Goal: Task Accomplishment & Management: Manage account settings

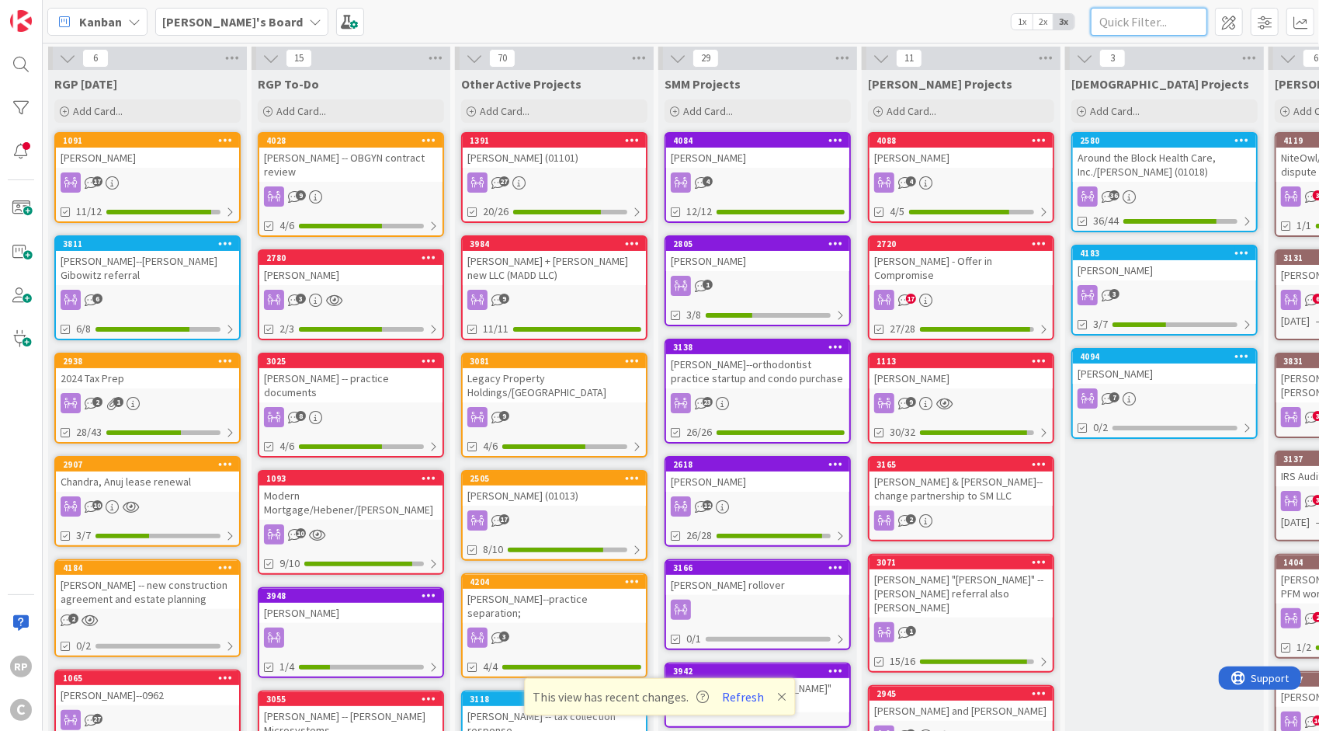
click at [1157, 29] on input "text" at bounding box center [1149, 22] width 116 height 28
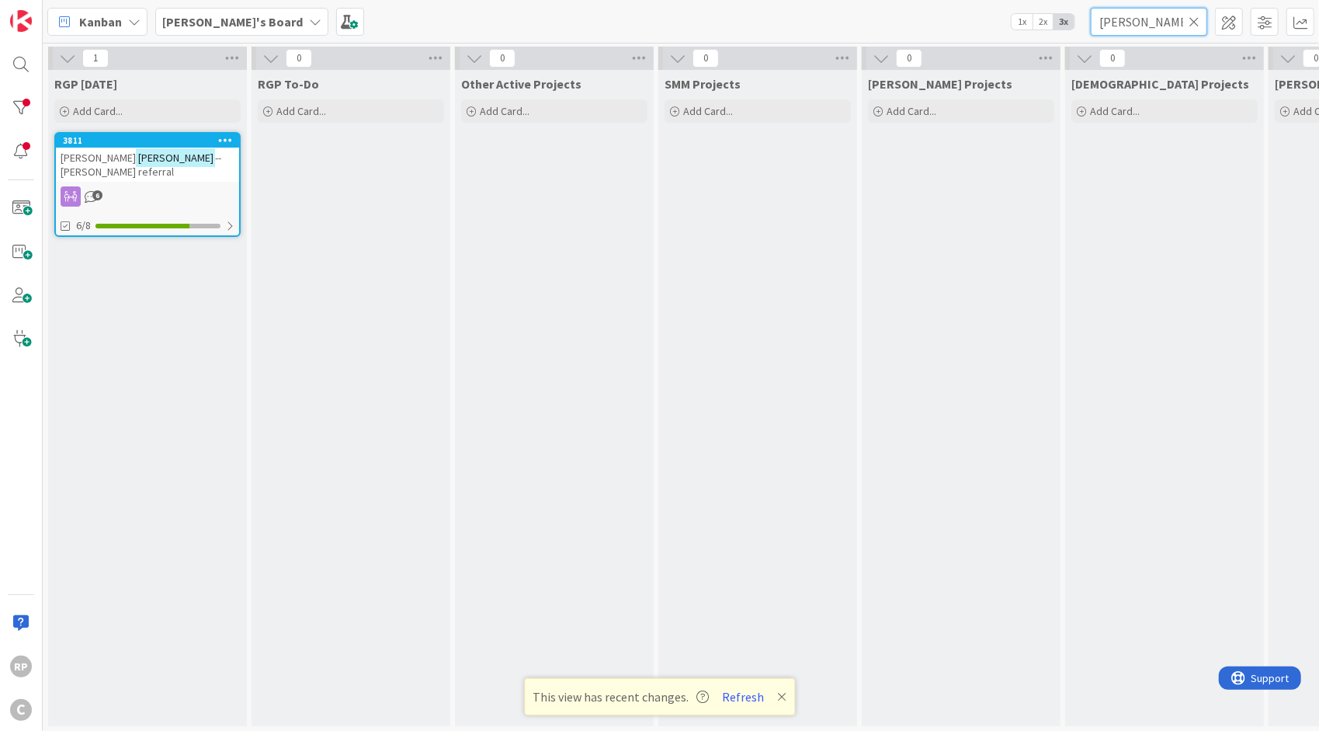
type input "[PERSON_NAME]"
click at [742, 694] on button "Refresh" at bounding box center [743, 696] width 53 height 20
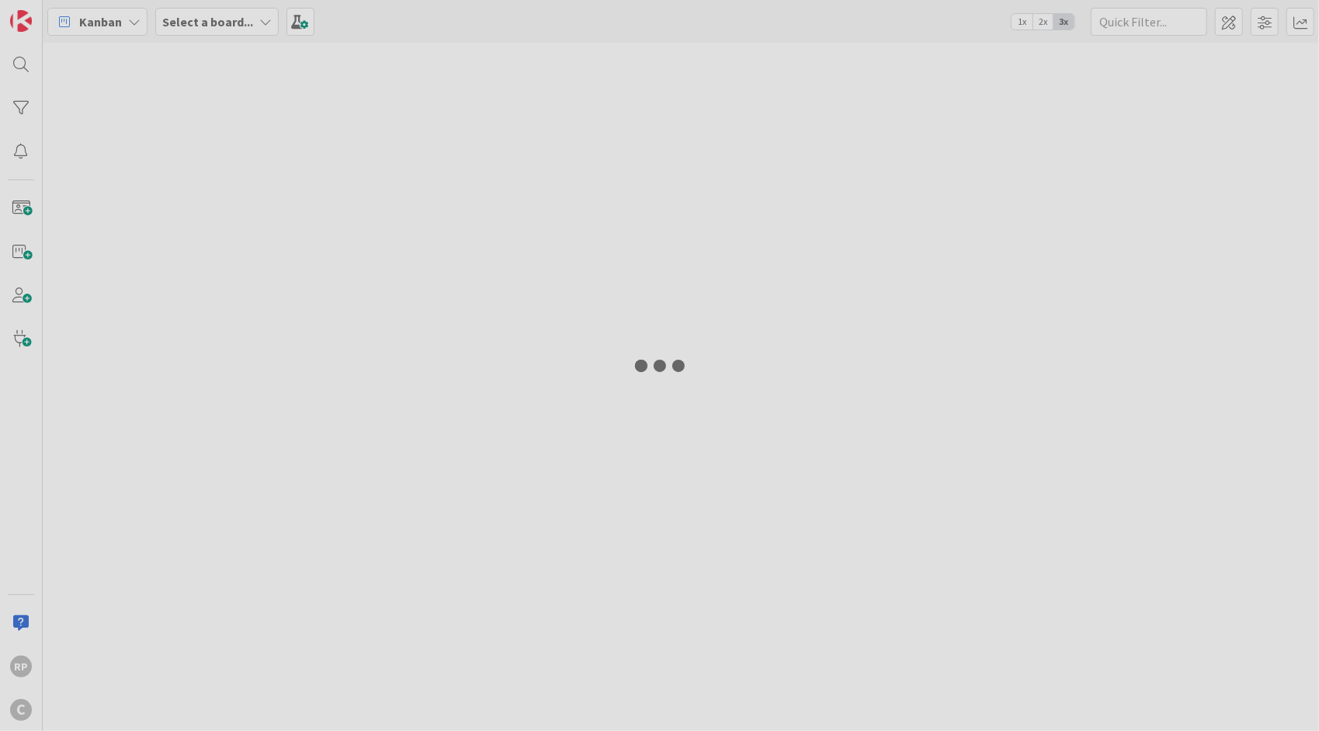
type input "[PERSON_NAME]"
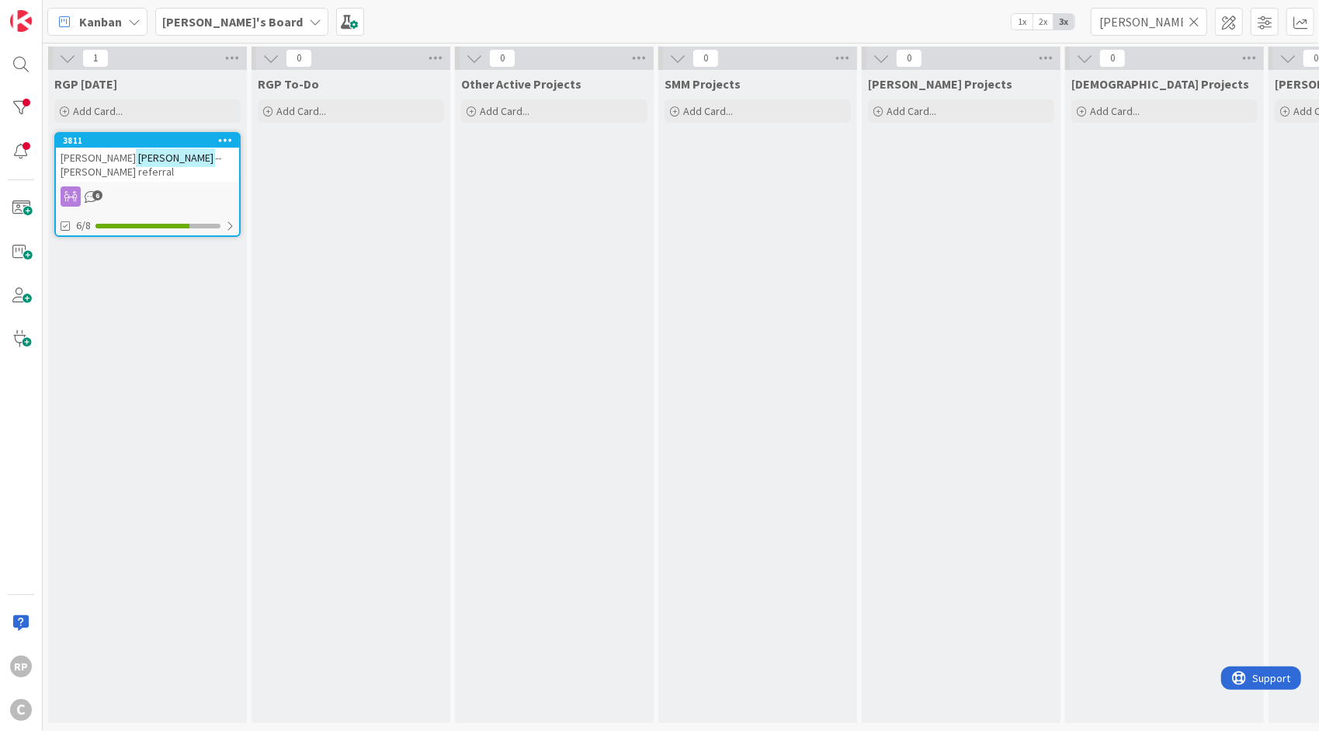
click at [136, 162] on span "--[PERSON_NAME] referral" at bounding box center [141, 165] width 161 height 28
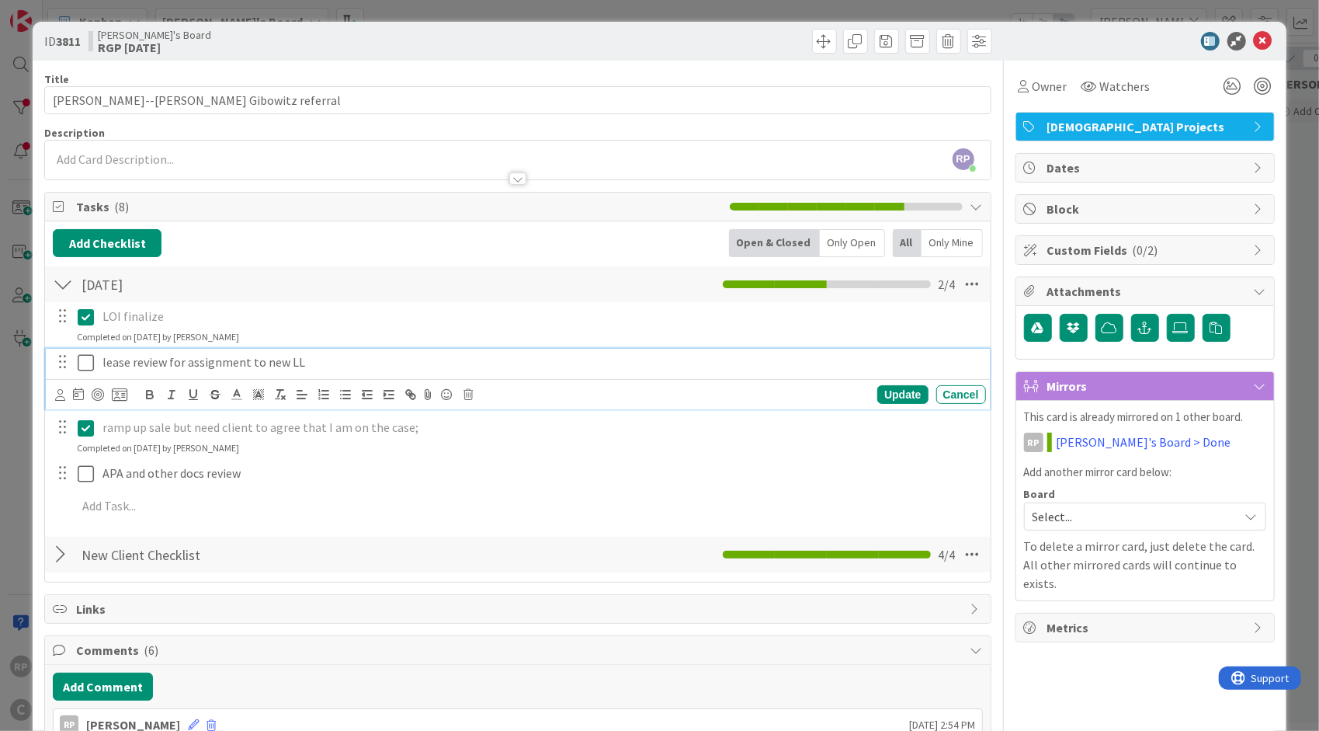
click at [298, 364] on p "lease review for assignment to new LL" at bounding box center [542, 362] width 878 height 18
drag, startPoint x: 329, startPoint y: 366, endPoint x: 65, endPoint y: 370, distance: 264.1
click at [65, 370] on div "lease review for assignment to new LL" at bounding box center [518, 362] width 933 height 27
click at [53, 388] on div "Update Cancel" at bounding box center [518, 394] width 944 height 30
click at [58, 392] on icon at bounding box center [60, 395] width 10 height 12
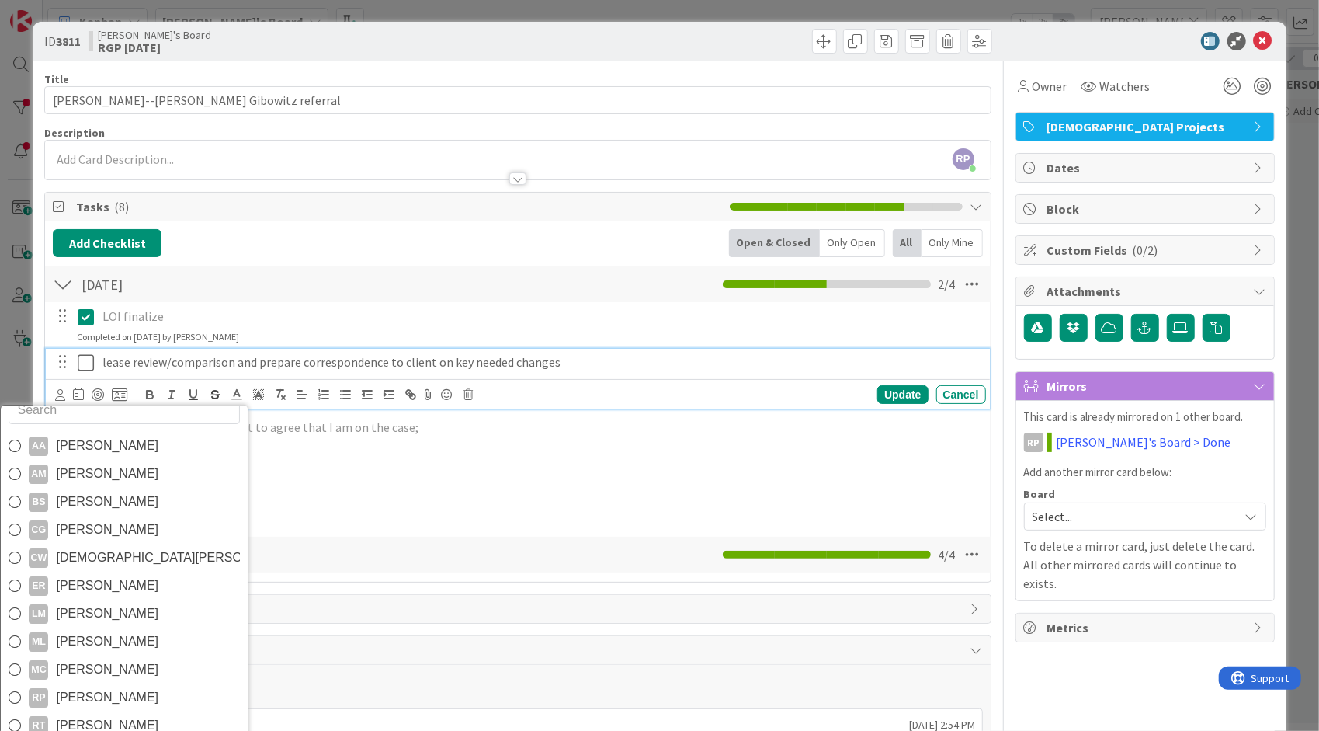
scroll to position [25, 0]
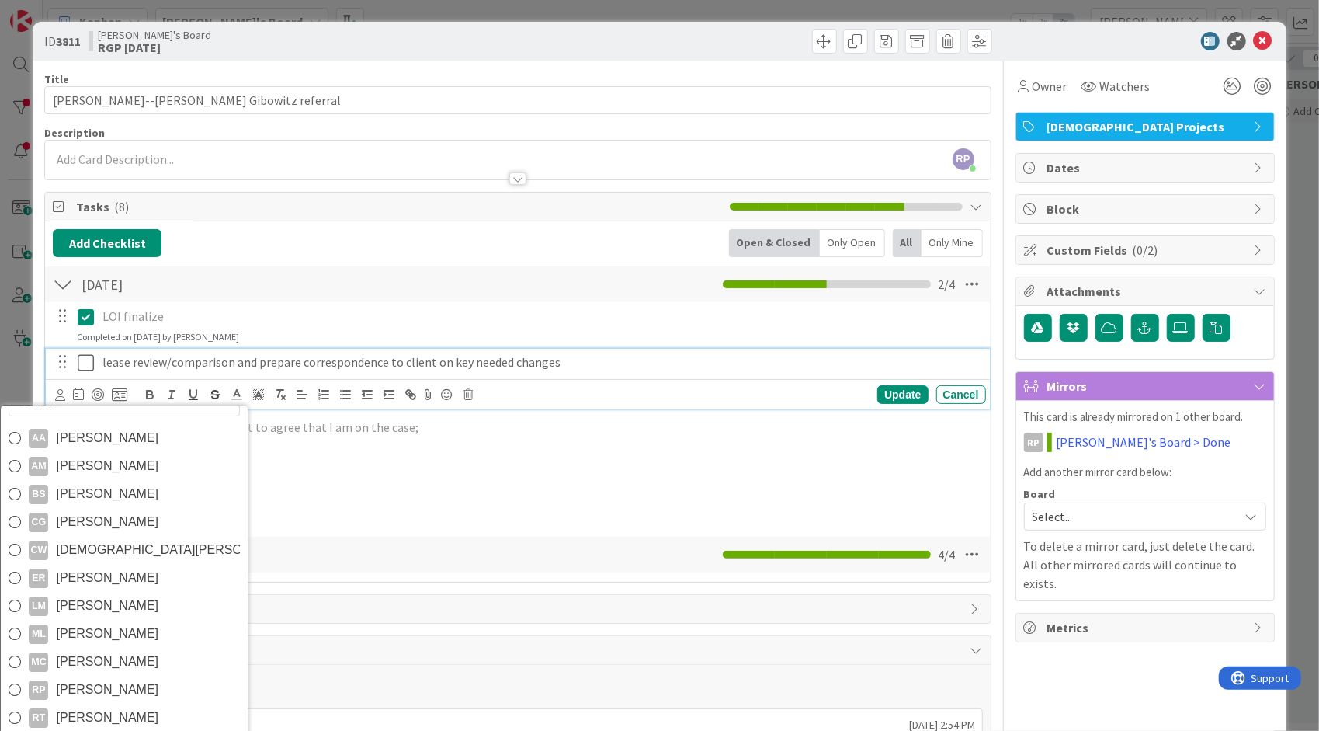
click at [92, 548] on span "[DEMOGRAPHIC_DATA][PERSON_NAME]" at bounding box center [148, 549] width 184 height 23
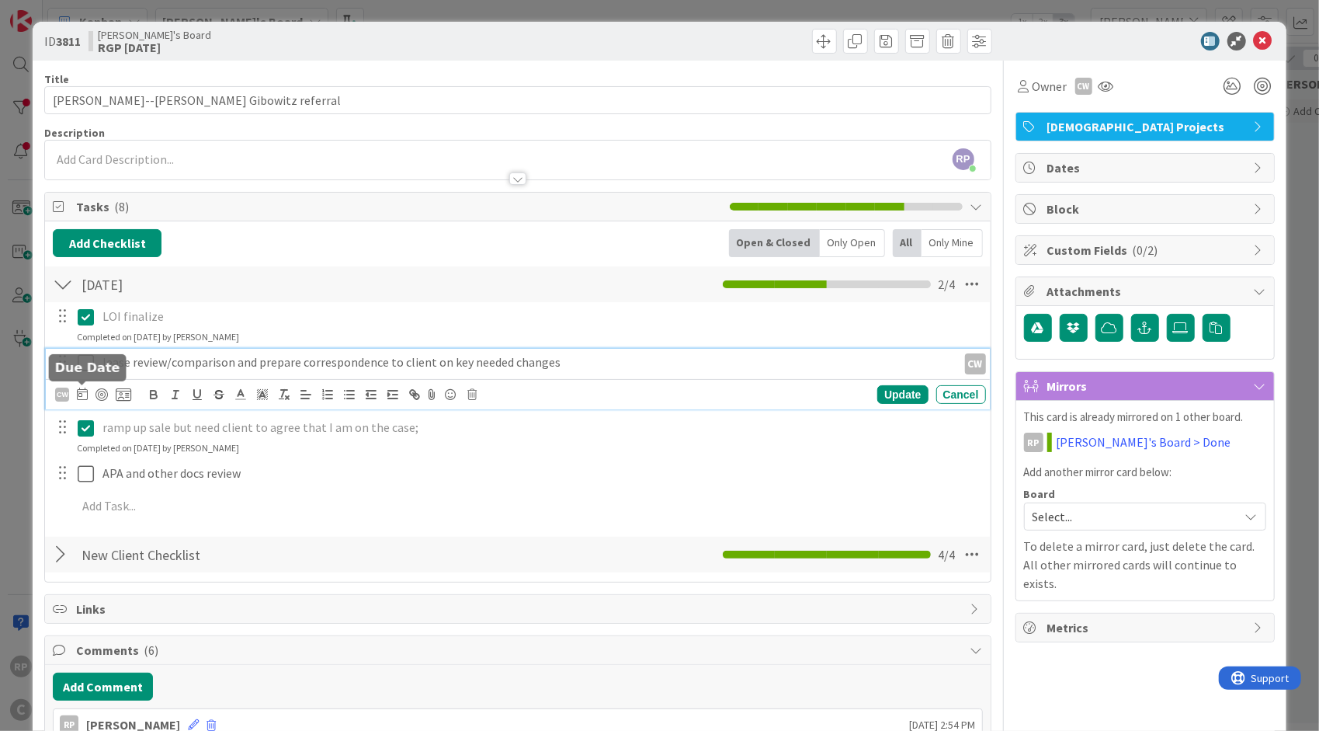
click at [78, 394] on icon at bounding box center [82, 393] width 11 height 12
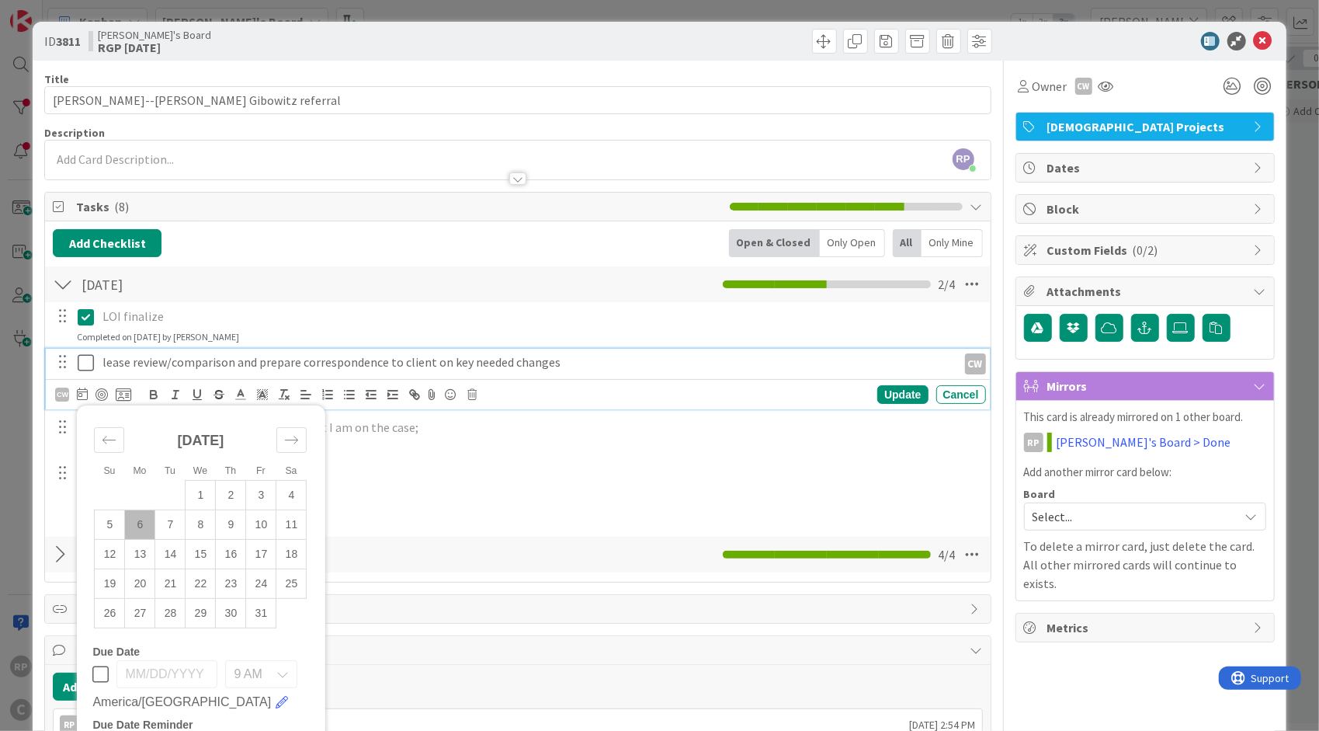
click at [200, 513] on td "8" at bounding box center [201, 525] width 30 height 30
type input "[DATE]"
click at [878, 399] on div "Update" at bounding box center [903, 394] width 50 height 19
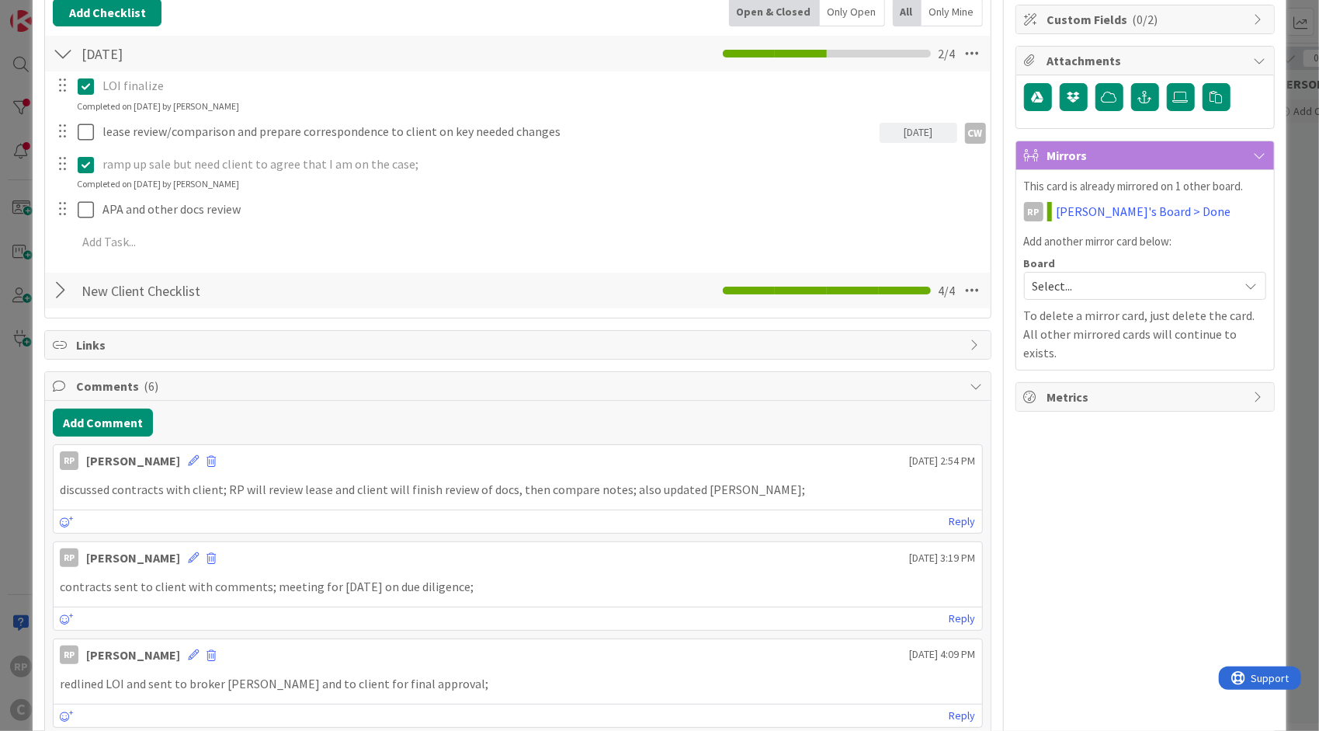
scroll to position [233, 0]
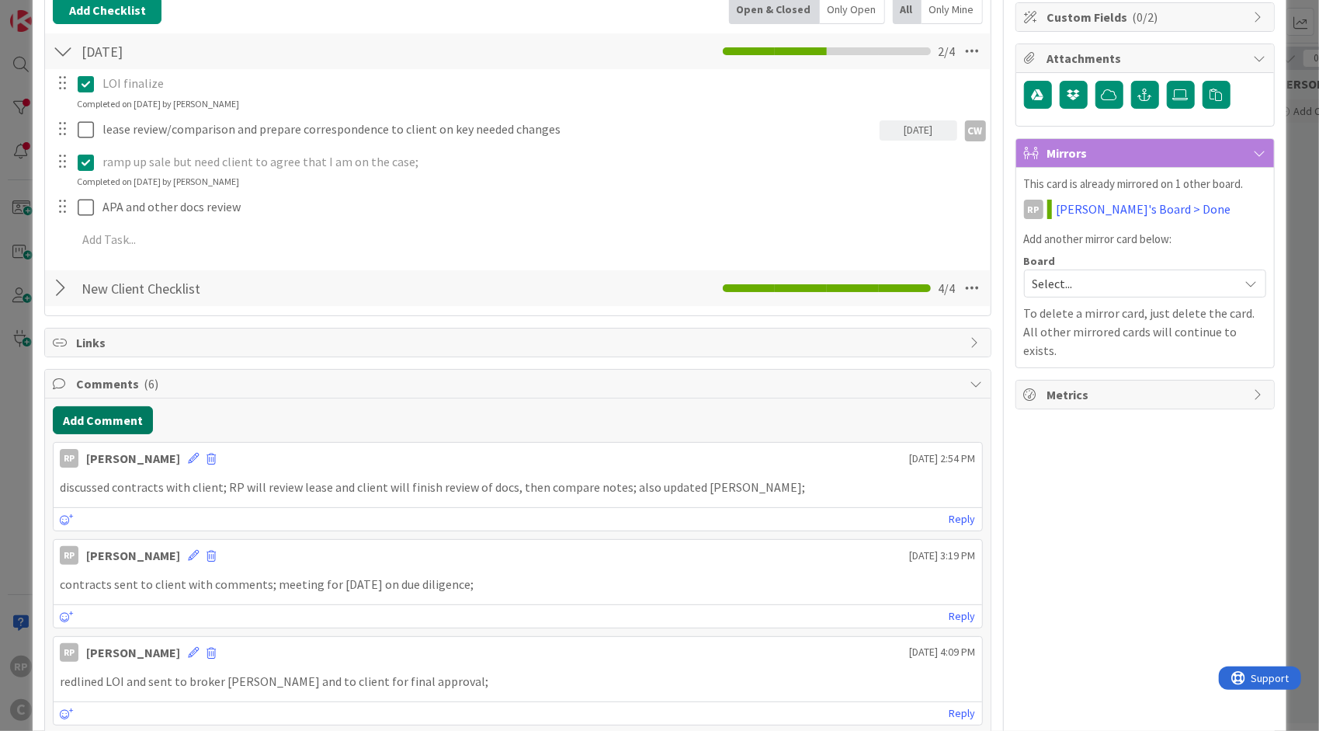
click at [122, 414] on button "Add Comment" at bounding box center [103, 420] width 100 height 28
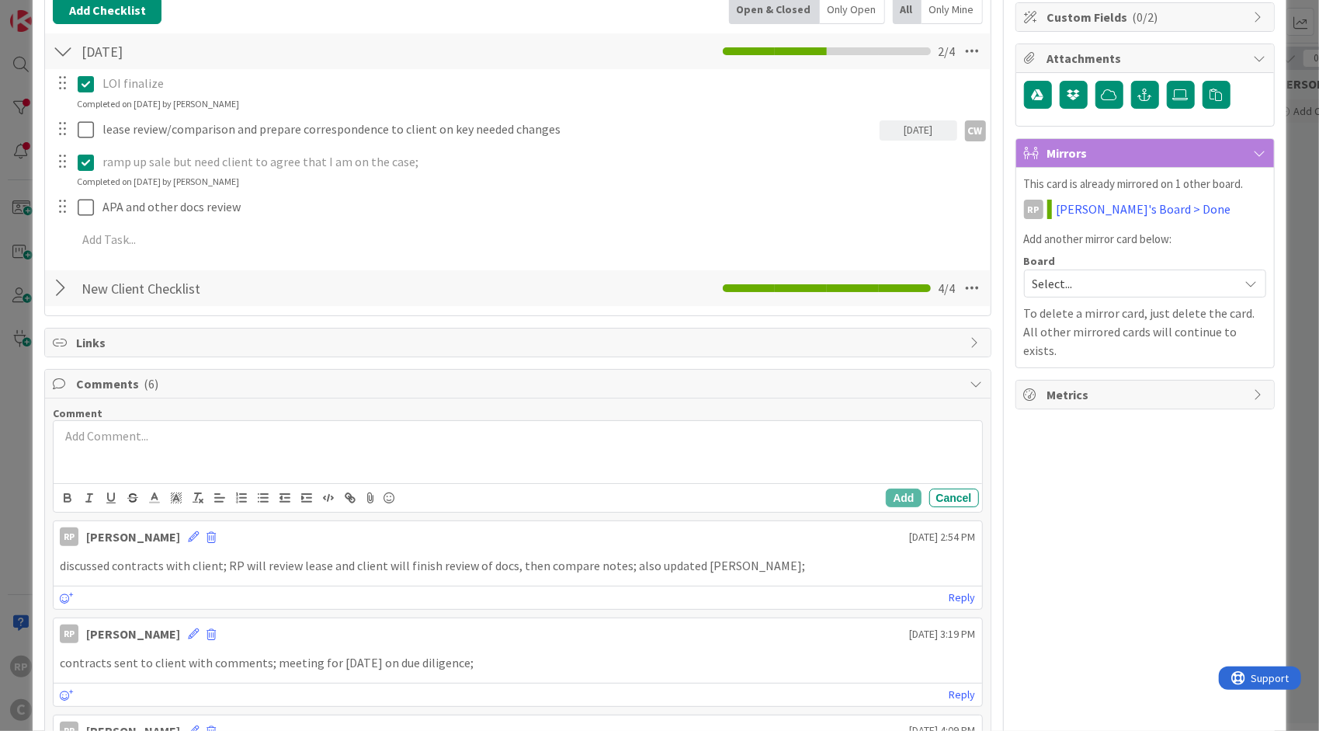
click at [144, 469] on div at bounding box center [518, 452] width 928 height 62
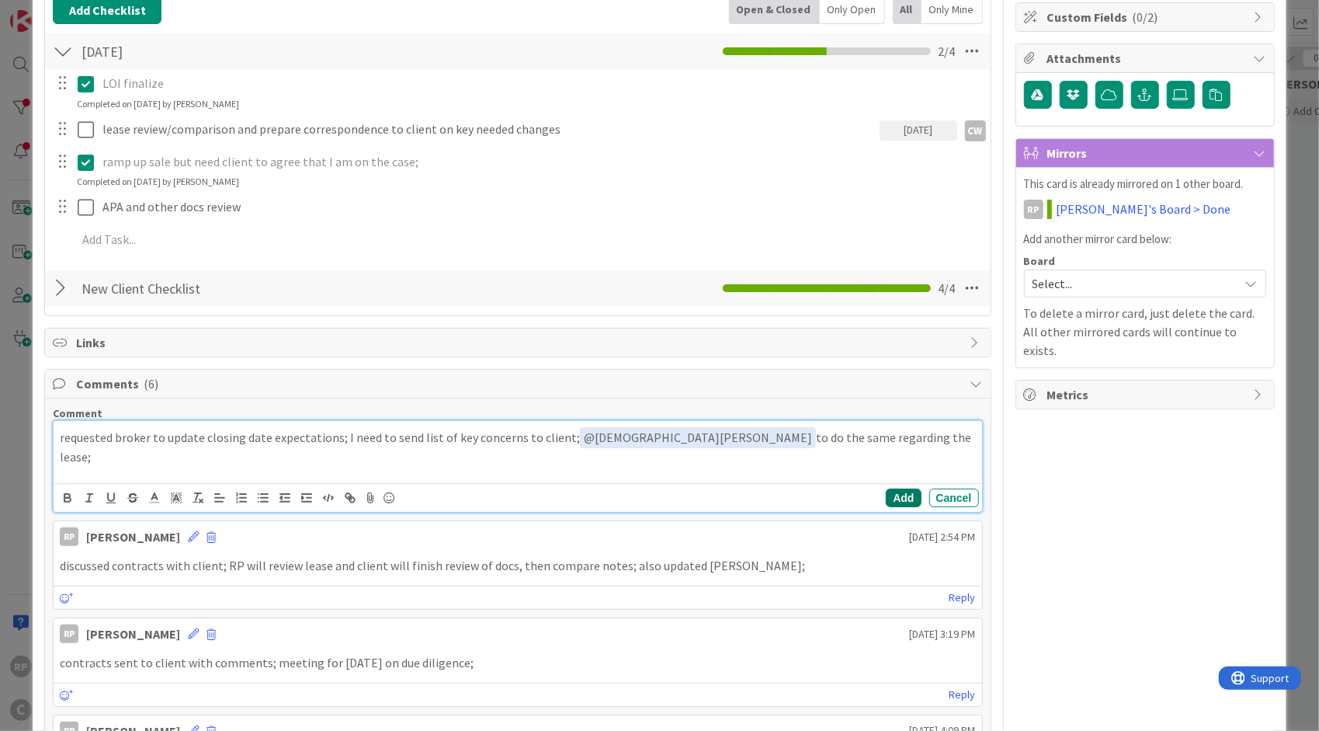
click at [886, 491] on button "Add" at bounding box center [903, 497] width 35 height 19
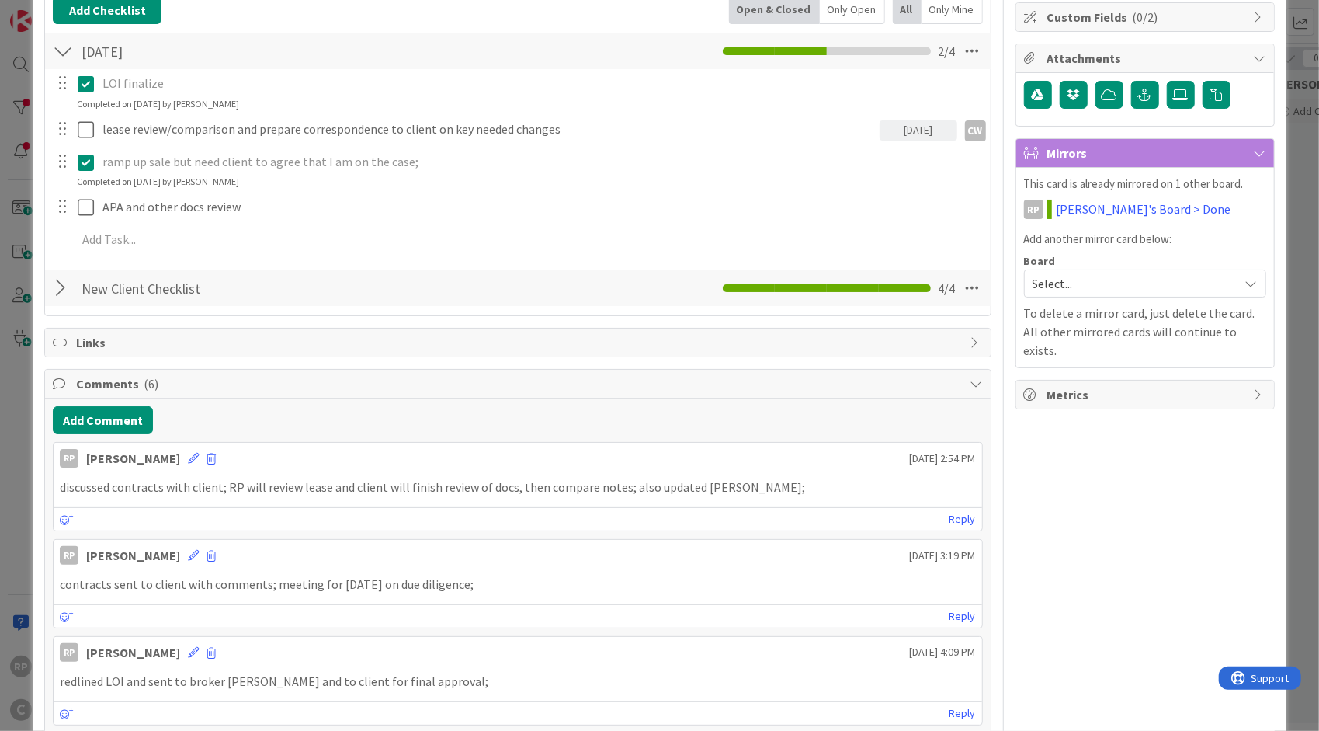
click at [1069, 280] on span "Select..." at bounding box center [1132, 284] width 199 height 22
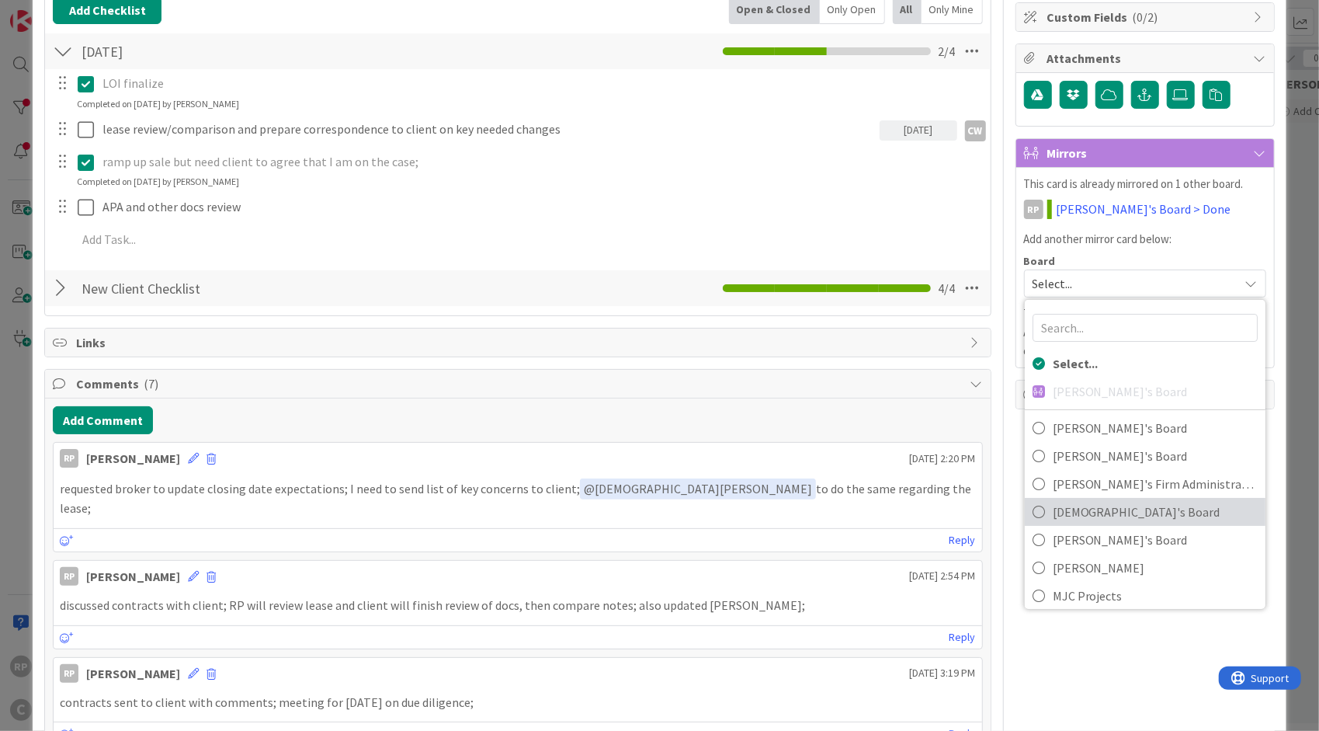
click at [1090, 503] on span "[DEMOGRAPHIC_DATA]'s Board" at bounding box center [1155, 511] width 205 height 23
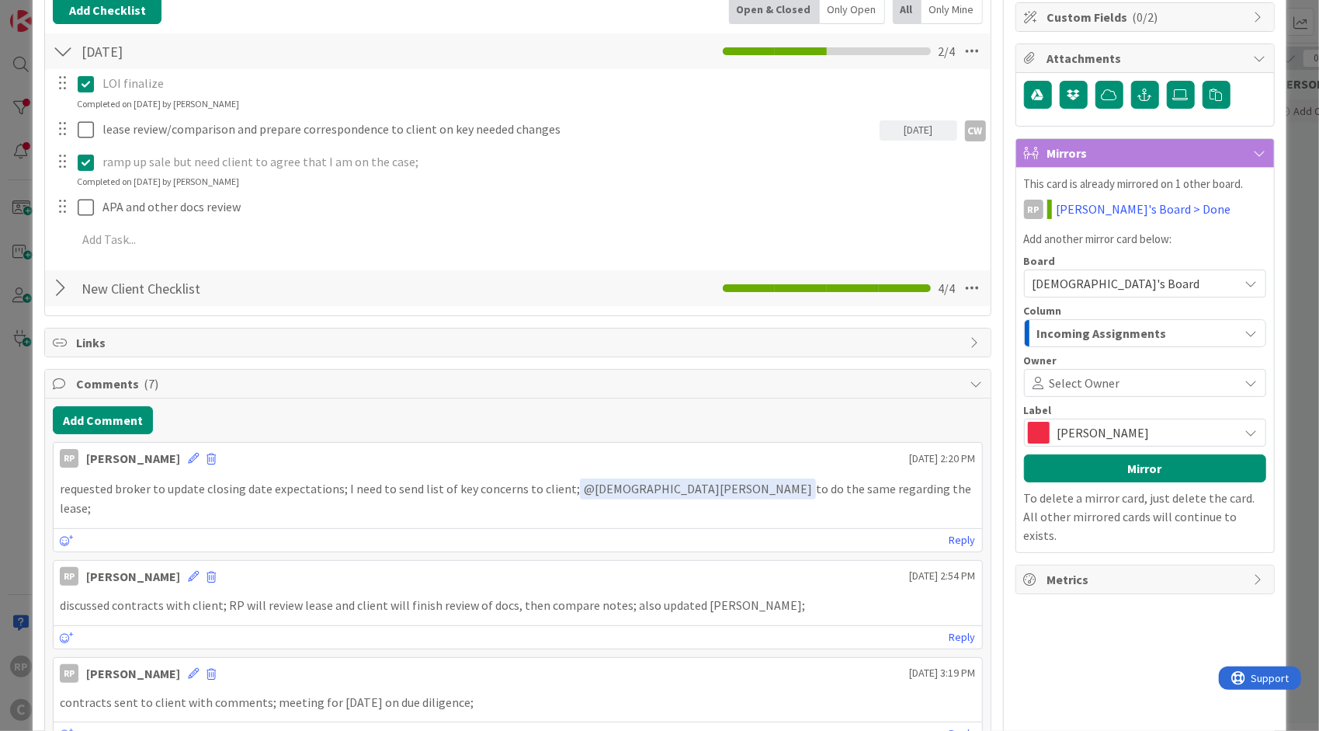
click at [1099, 379] on span "Select Owner" at bounding box center [1085, 383] width 71 height 19
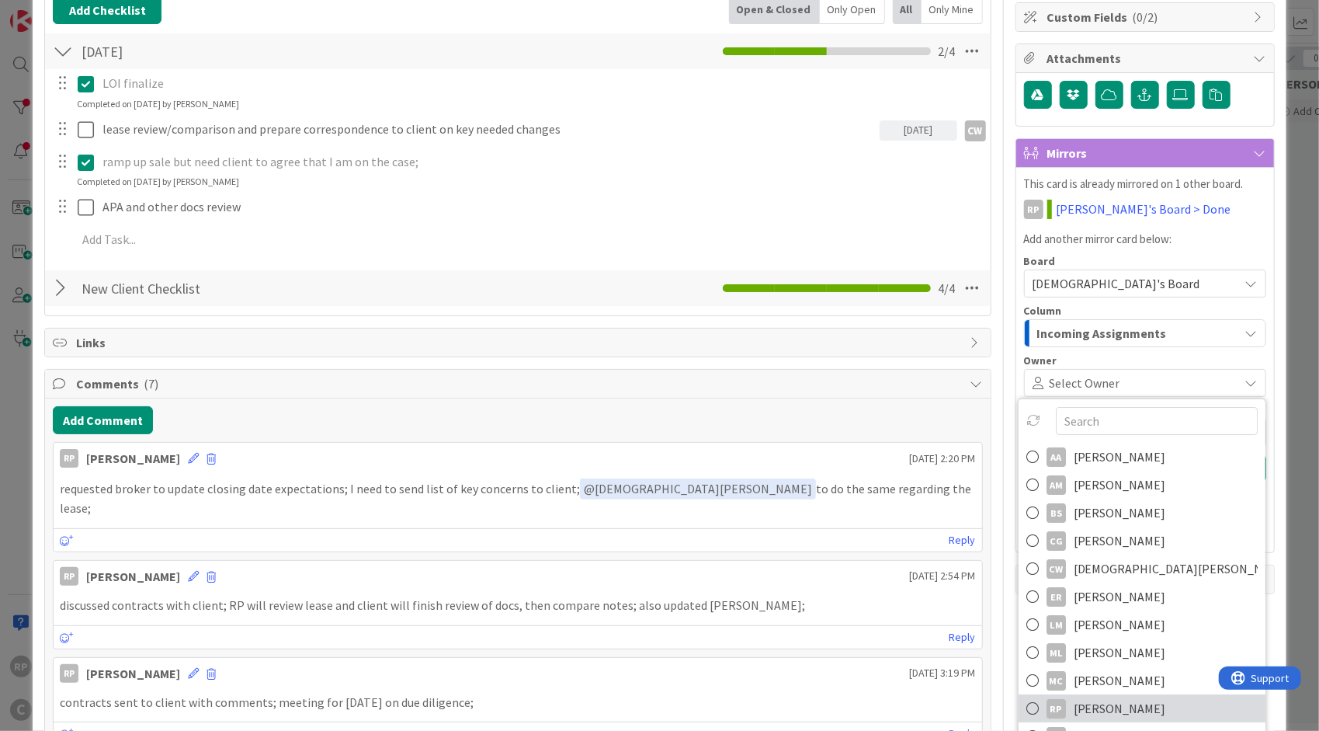
click at [1101, 697] on span "[PERSON_NAME]" at bounding box center [1120, 708] width 92 height 23
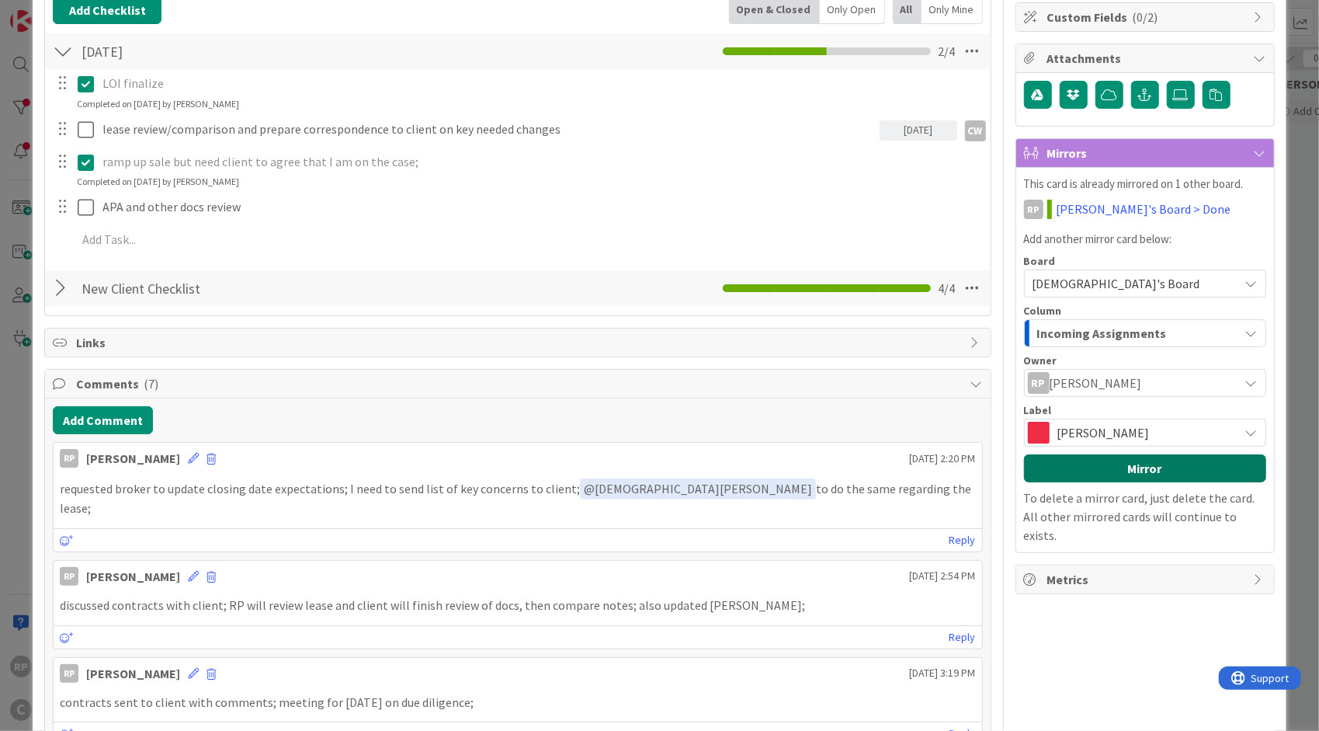
click at [1103, 471] on button "Mirror" at bounding box center [1145, 468] width 242 height 28
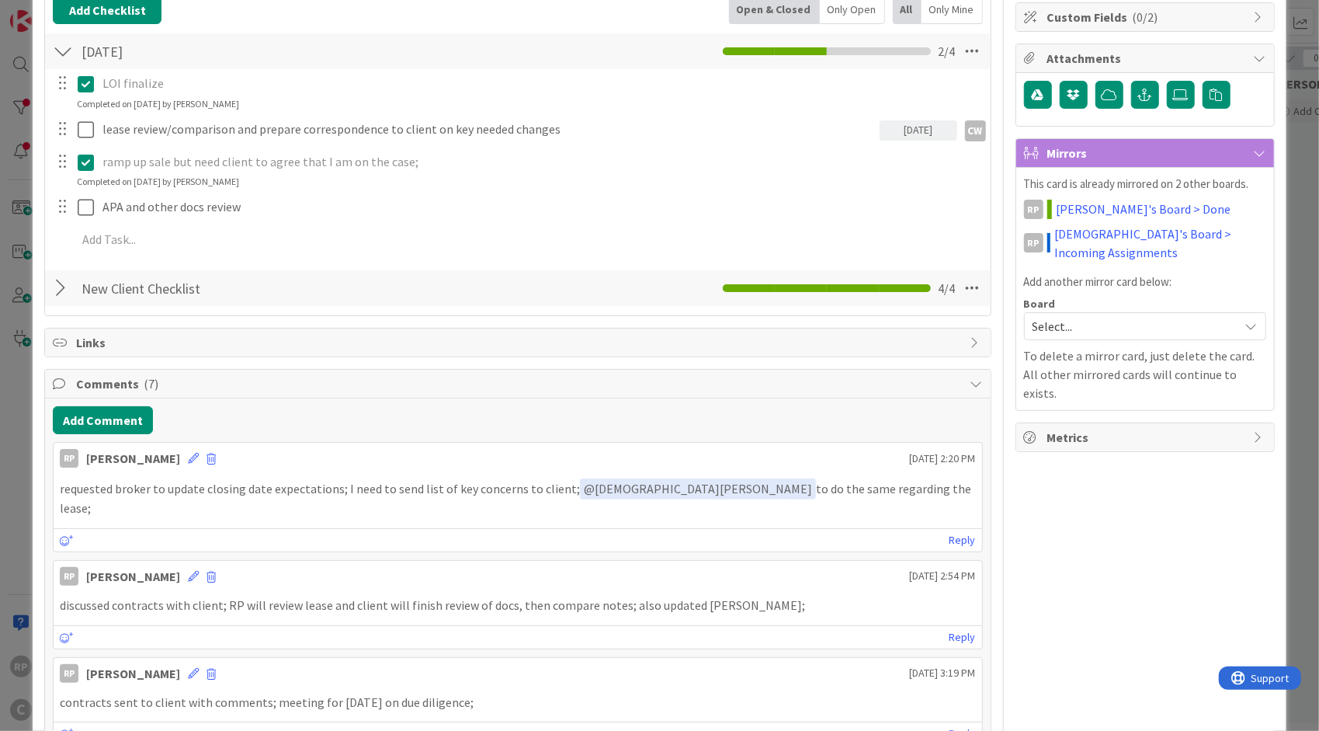
scroll to position [0, 0]
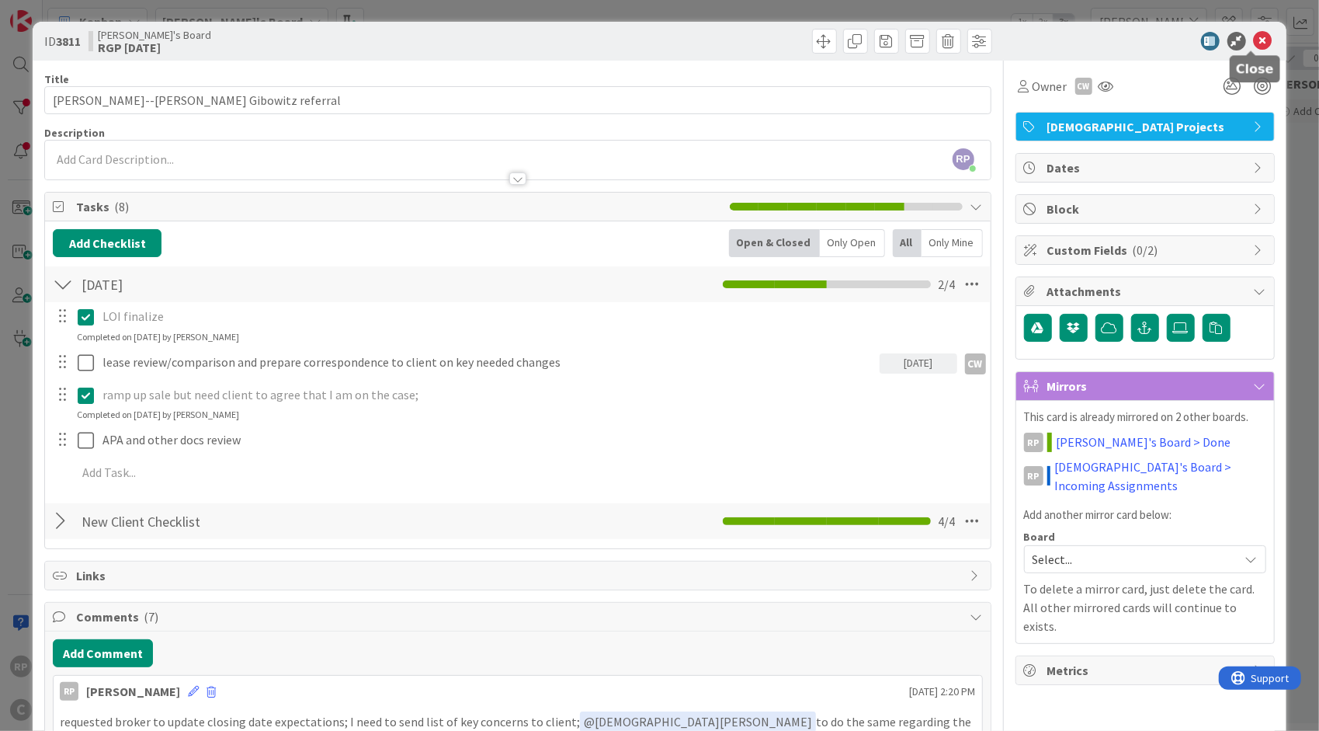
click at [1257, 37] on icon at bounding box center [1263, 41] width 19 height 19
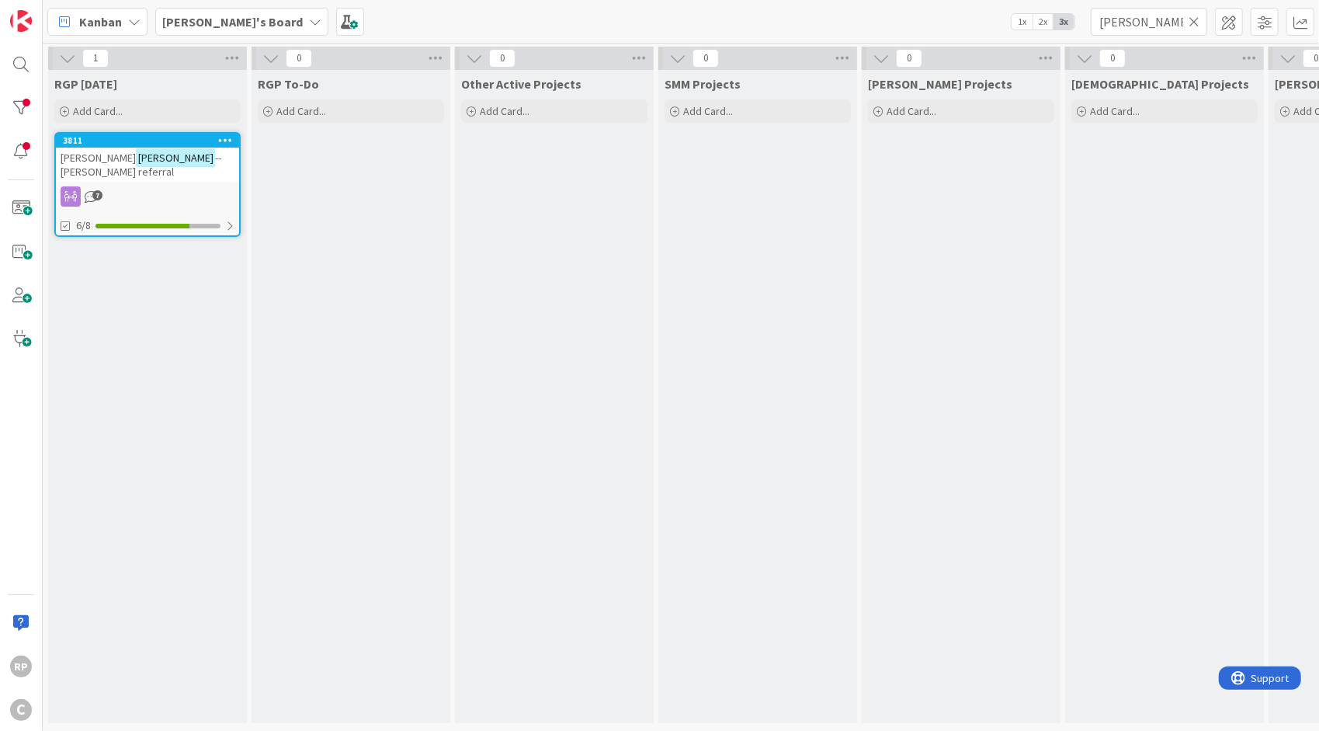
click at [1197, 19] on icon at bounding box center [1194, 22] width 11 height 14
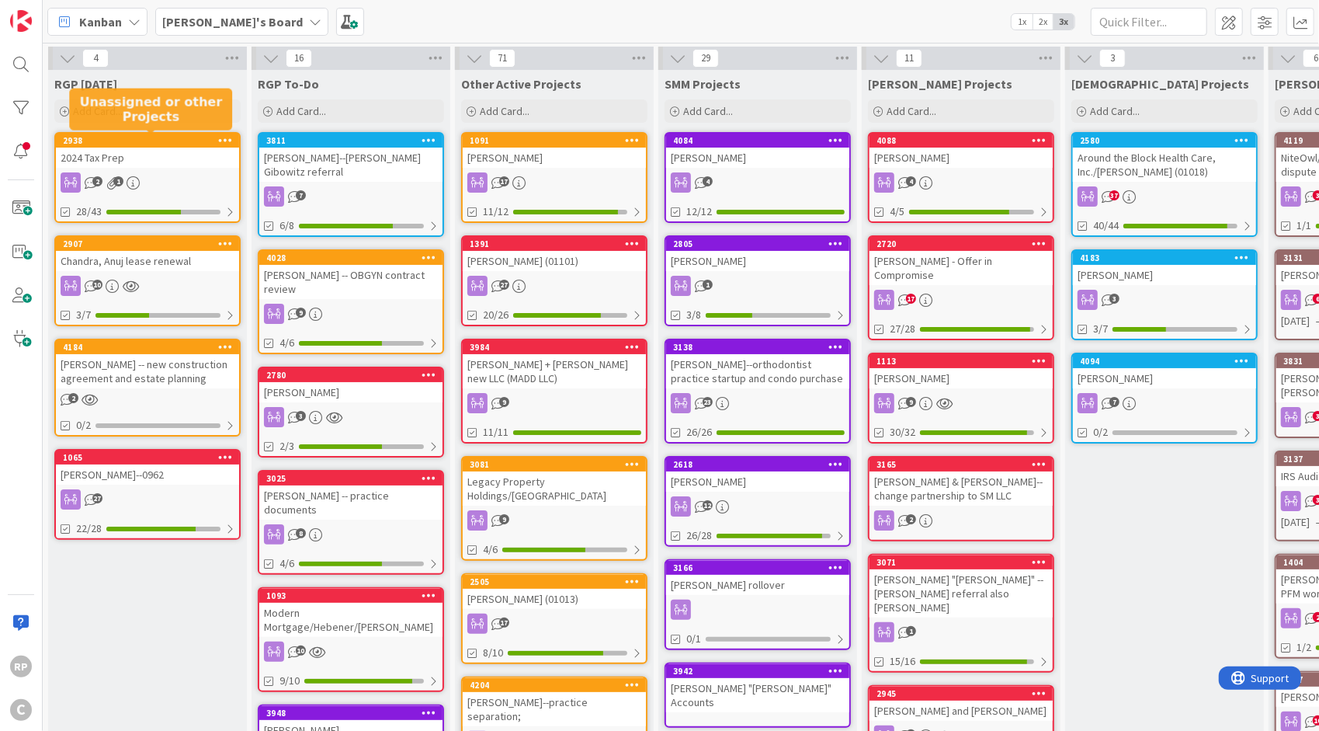
click at [534, 152] on div "[PERSON_NAME]" at bounding box center [554, 158] width 183 height 20
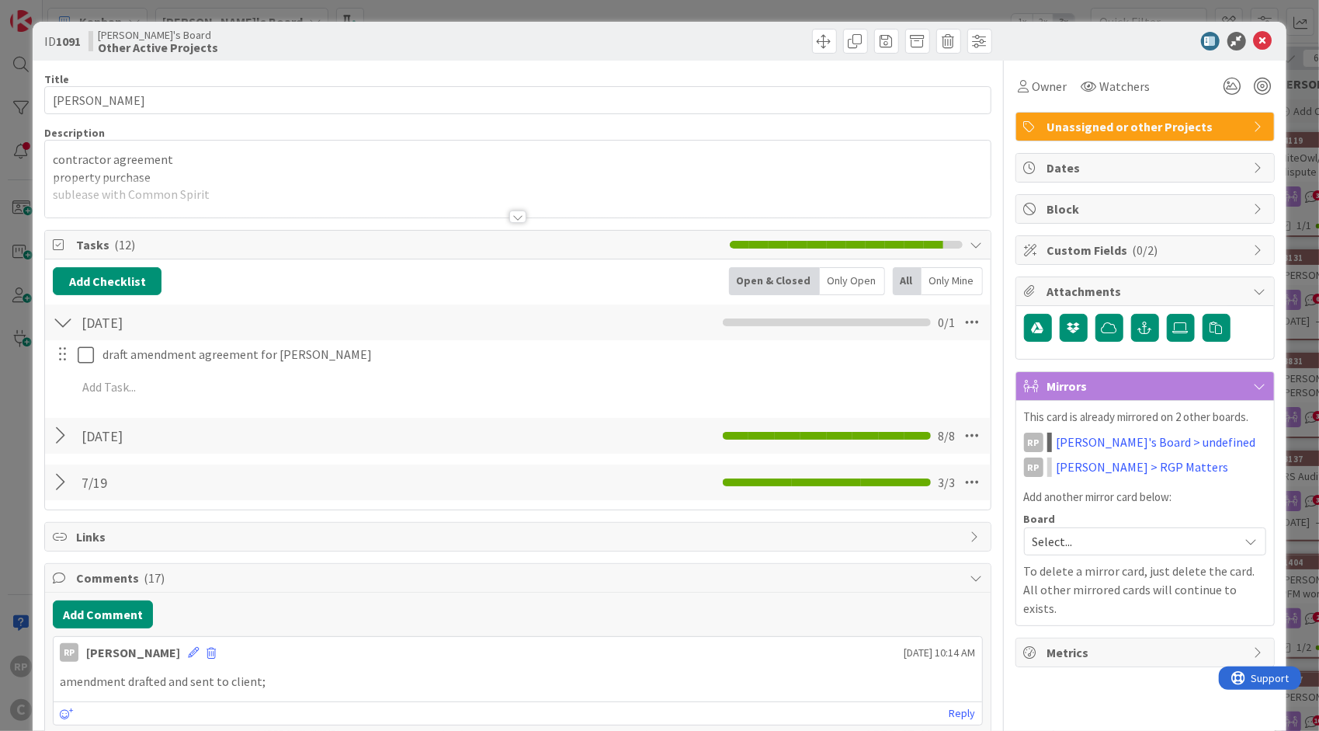
scroll to position [78, 0]
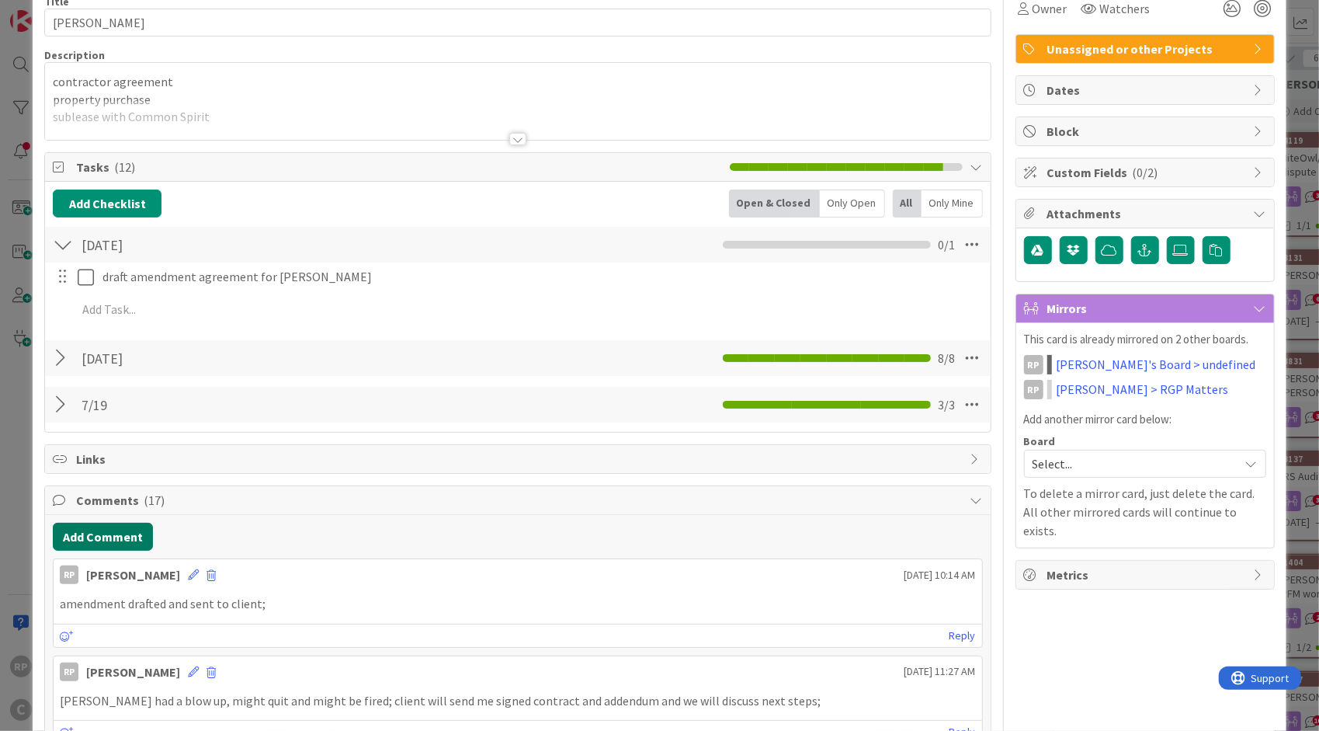
click at [119, 530] on button "Add Comment" at bounding box center [103, 537] width 100 height 28
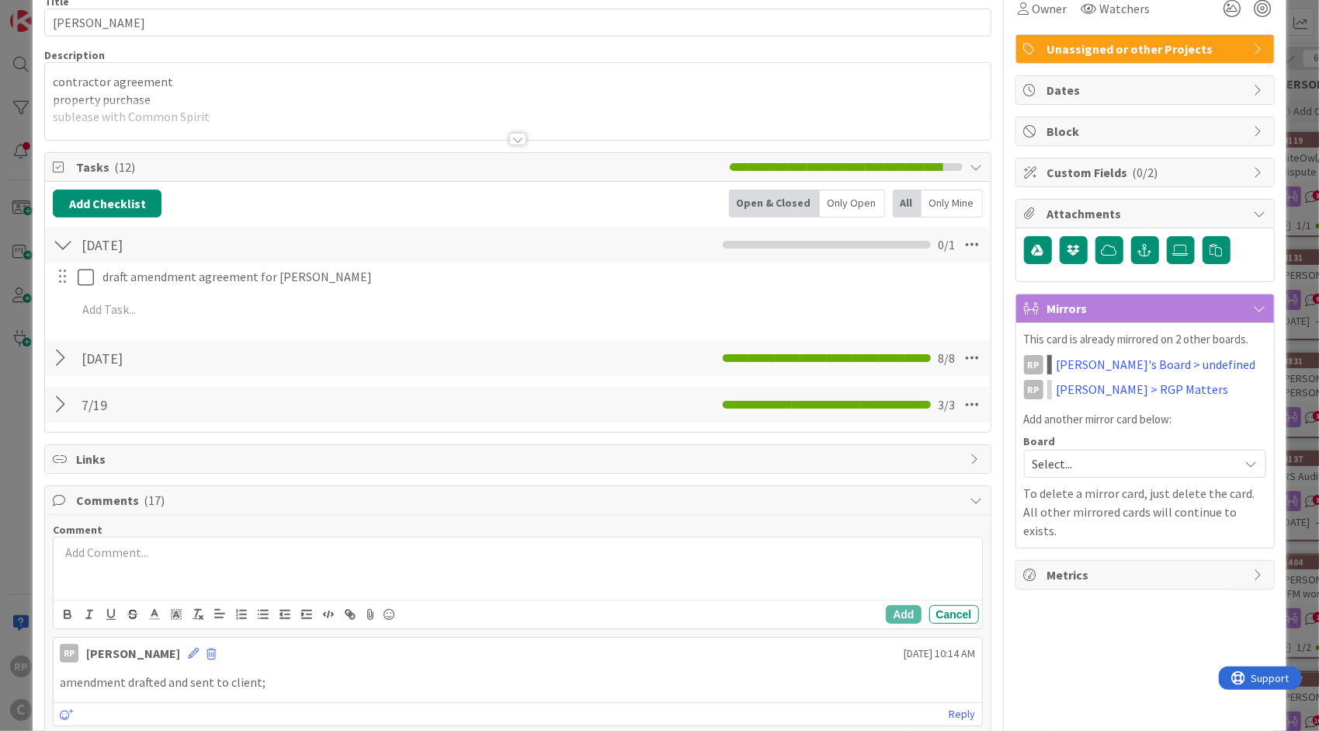
scroll to position [0, 0]
click at [147, 589] on div at bounding box center [518, 568] width 928 height 62
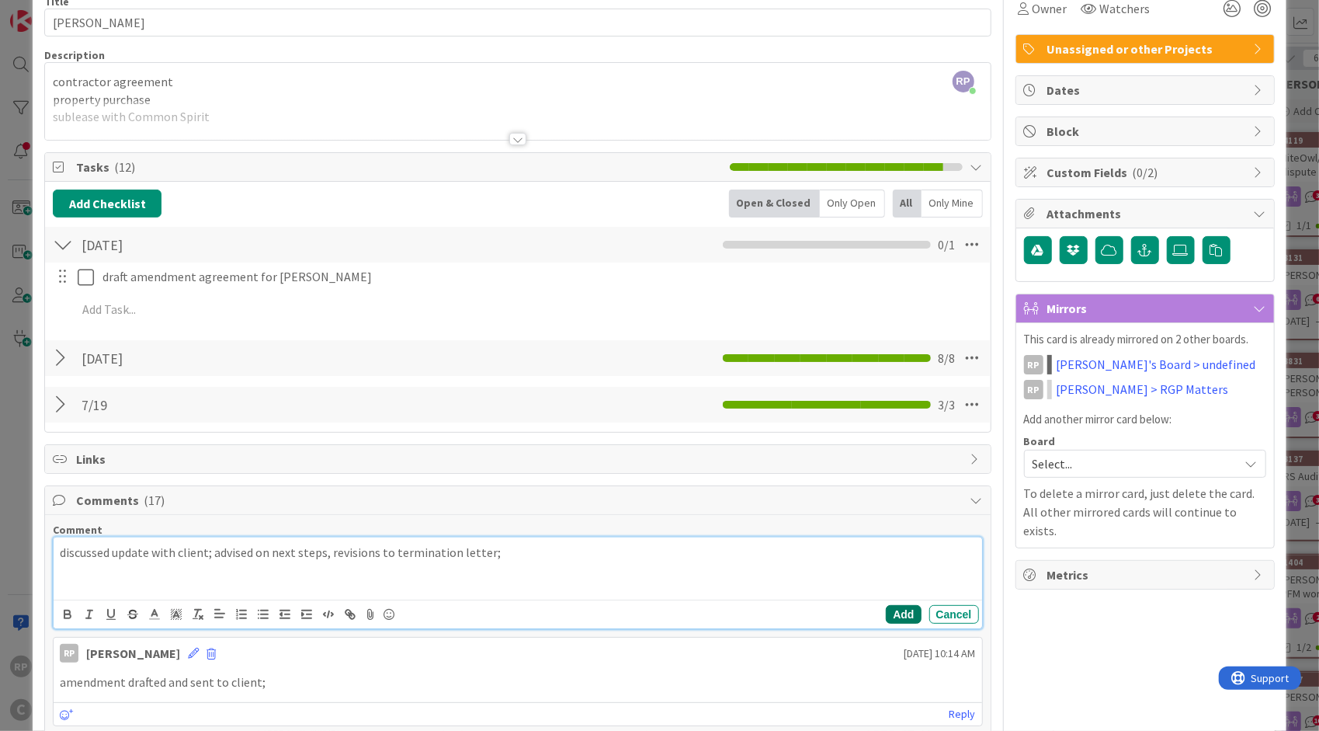
click at [886, 606] on button "Add" at bounding box center [903, 614] width 35 height 19
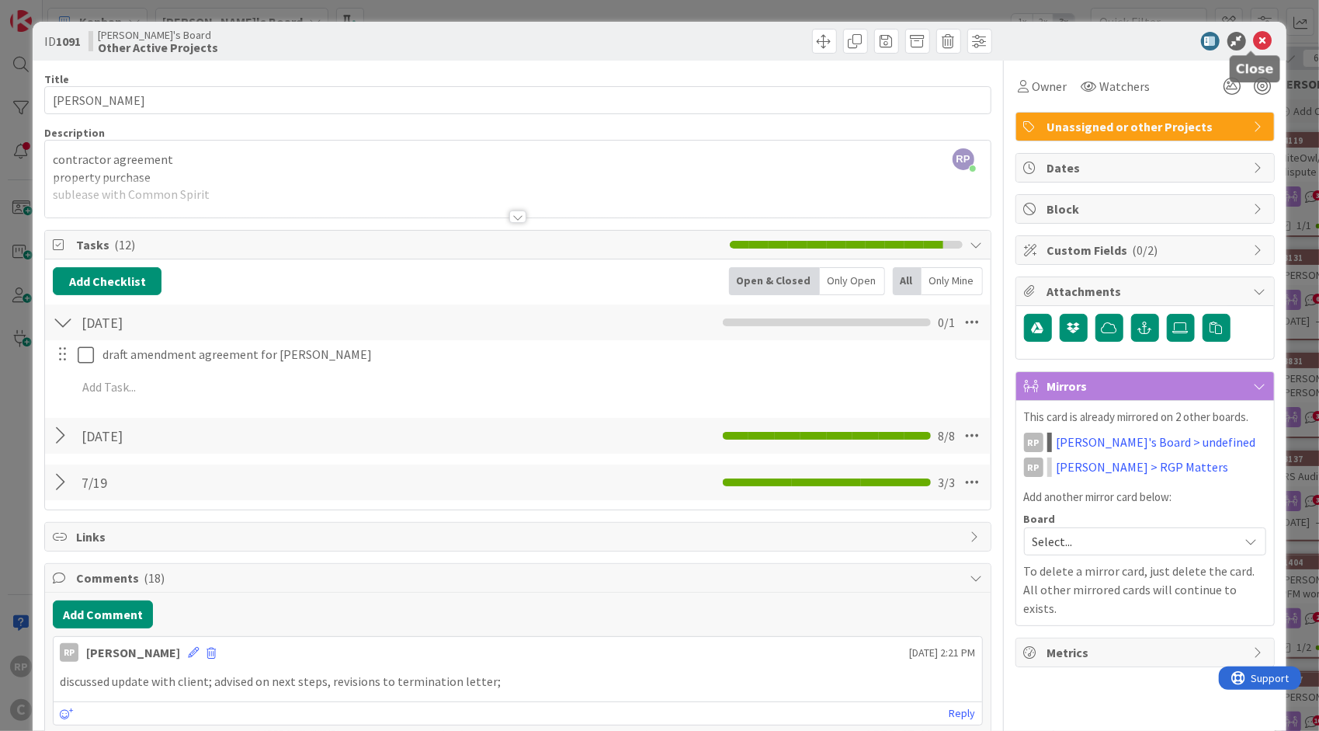
click at [1254, 43] on icon at bounding box center [1263, 41] width 19 height 19
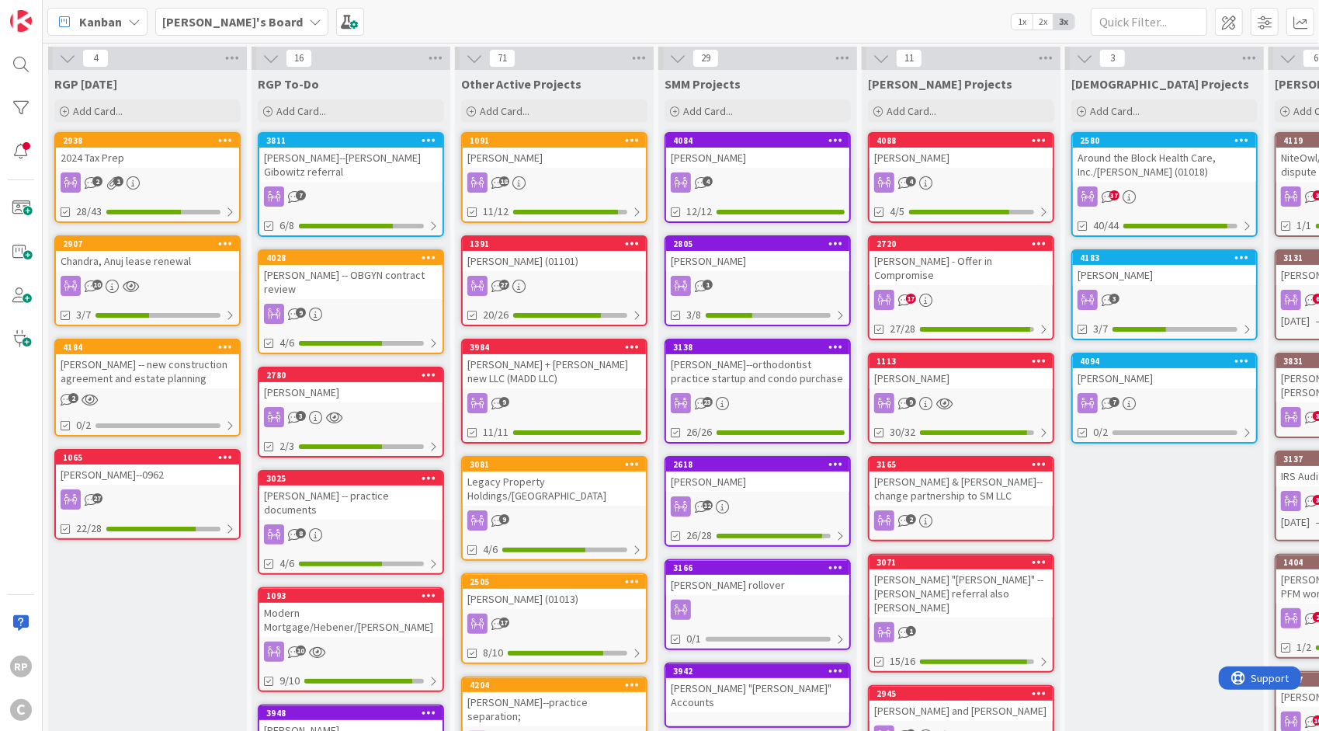
click at [511, 155] on div "[PERSON_NAME]" at bounding box center [554, 158] width 183 height 20
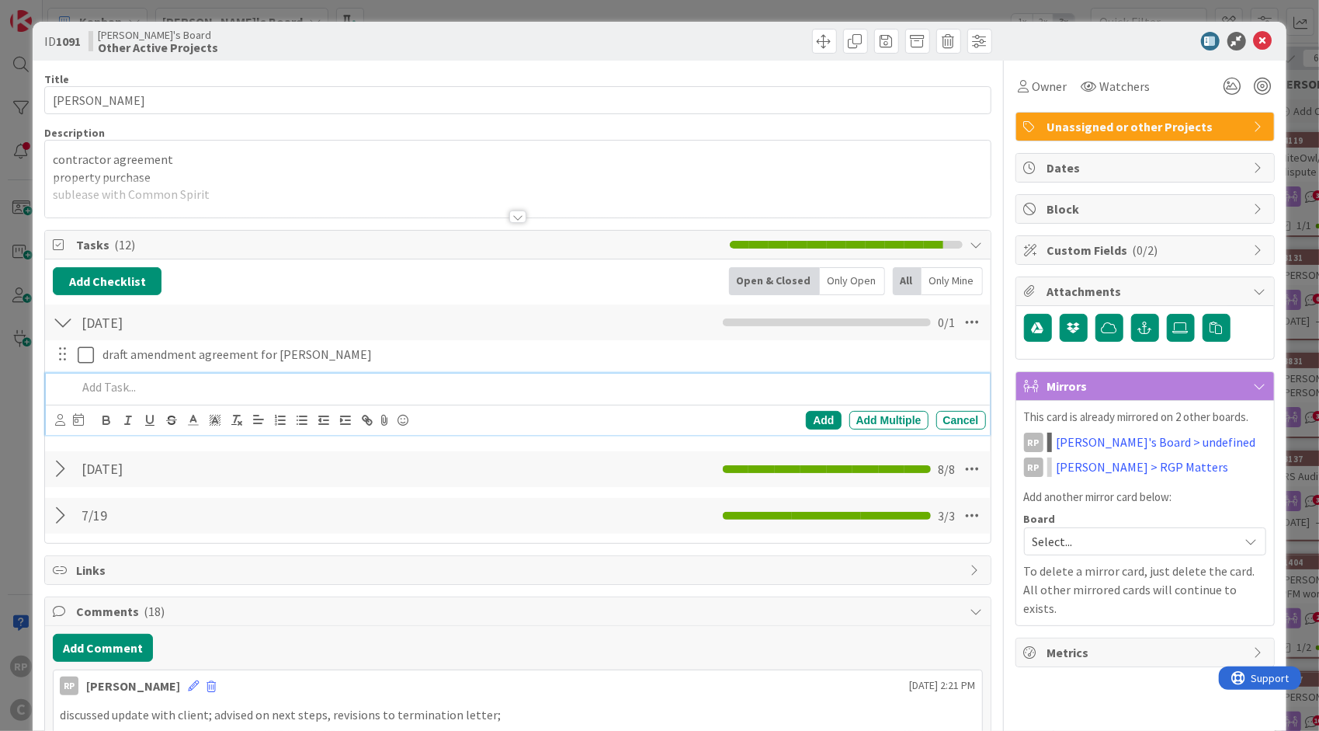
click at [141, 381] on p at bounding box center [528, 387] width 902 height 18
click at [821, 415] on div "Add" at bounding box center [823, 420] width 35 height 19
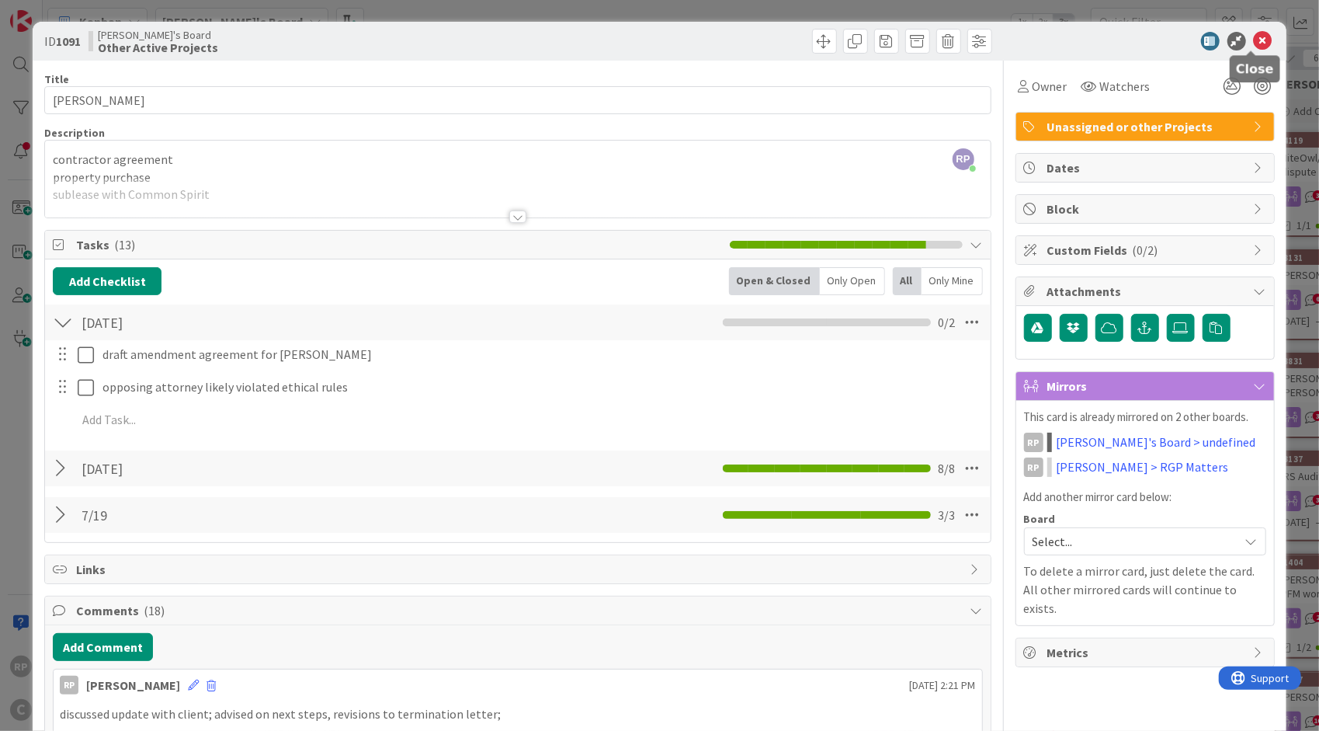
click at [1254, 43] on icon at bounding box center [1263, 41] width 19 height 19
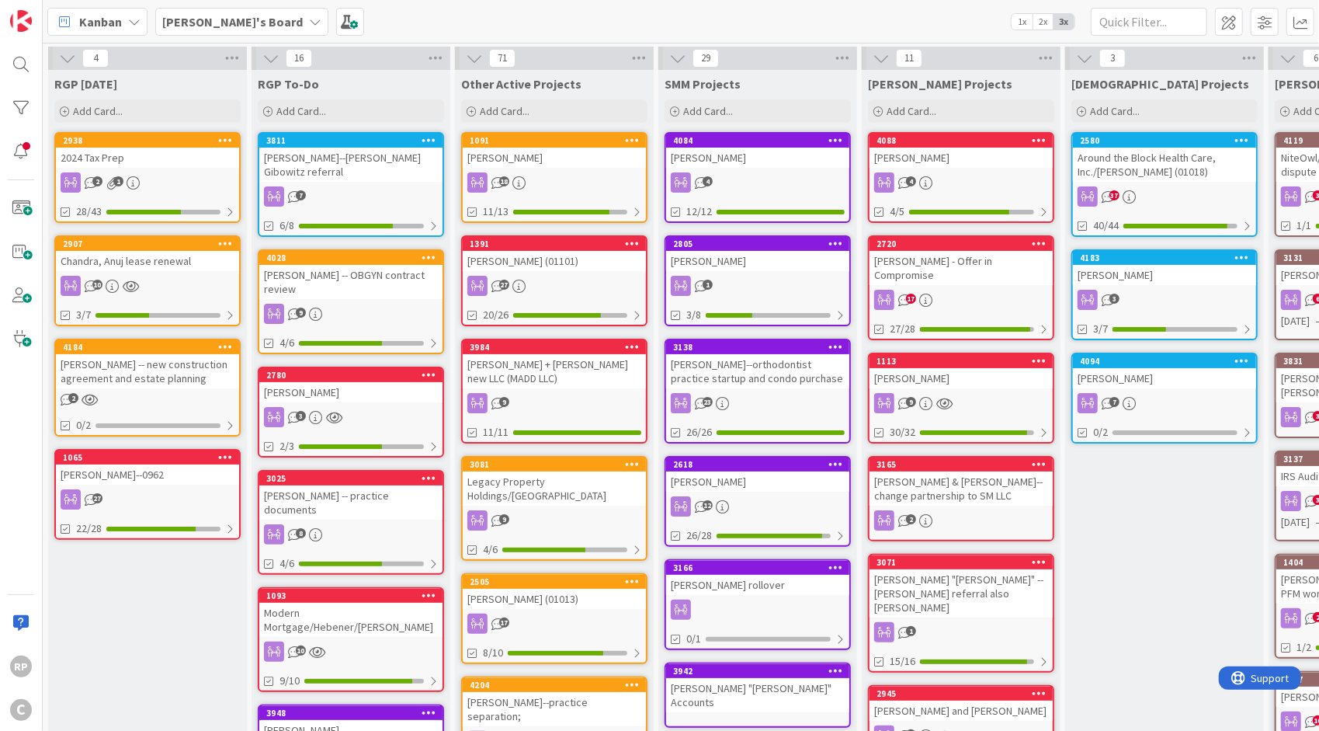
click at [537, 162] on div "[PERSON_NAME]" at bounding box center [554, 158] width 183 height 20
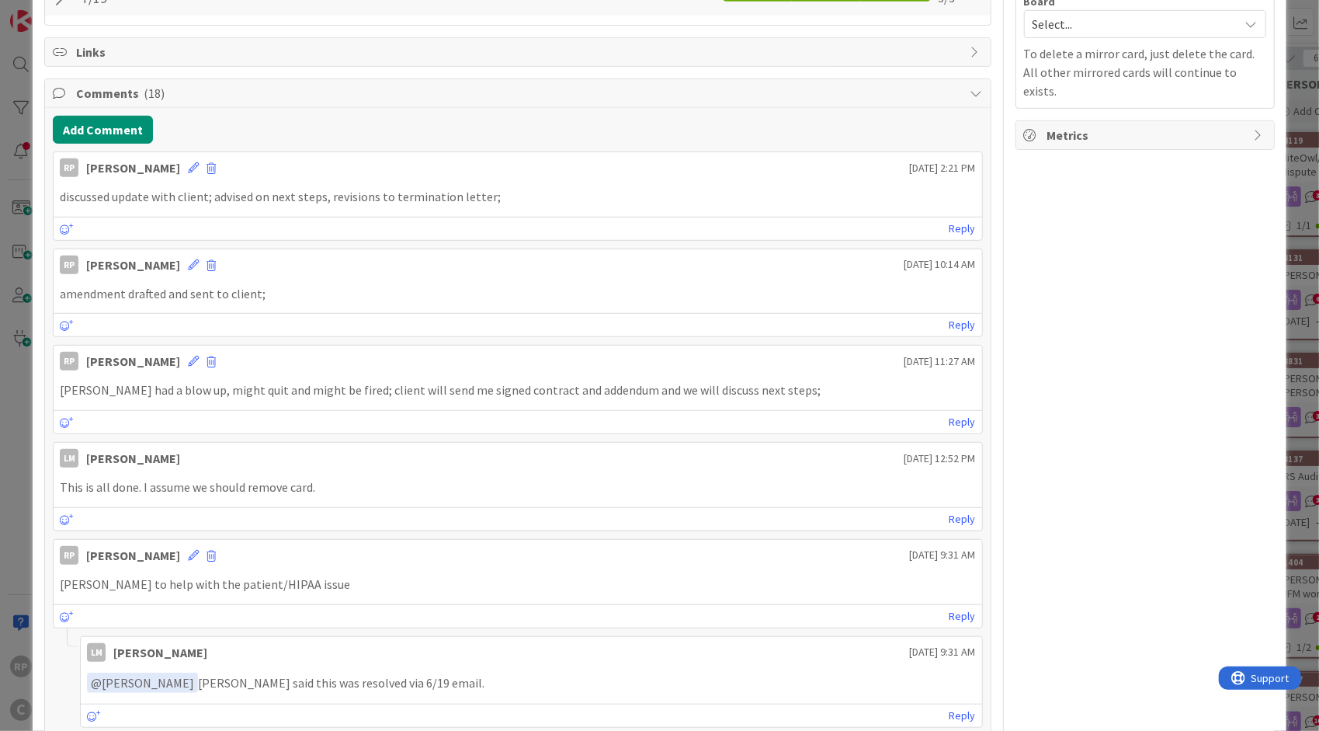
drag, startPoint x: 293, startPoint y: 199, endPoint x: 283, endPoint y: 197, distance: 10.2
click at [289, 199] on p "discussed update with client; advised on next steps, revisions to termination l…" at bounding box center [518, 197] width 916 height 18
drag, startPoint x: 283, startPoint y: 197, endPoint x: 176, endPoint y: 164, distance: 111.5
click at [188, 164] on icon at bounding box center [193, 167] width 11 height 11
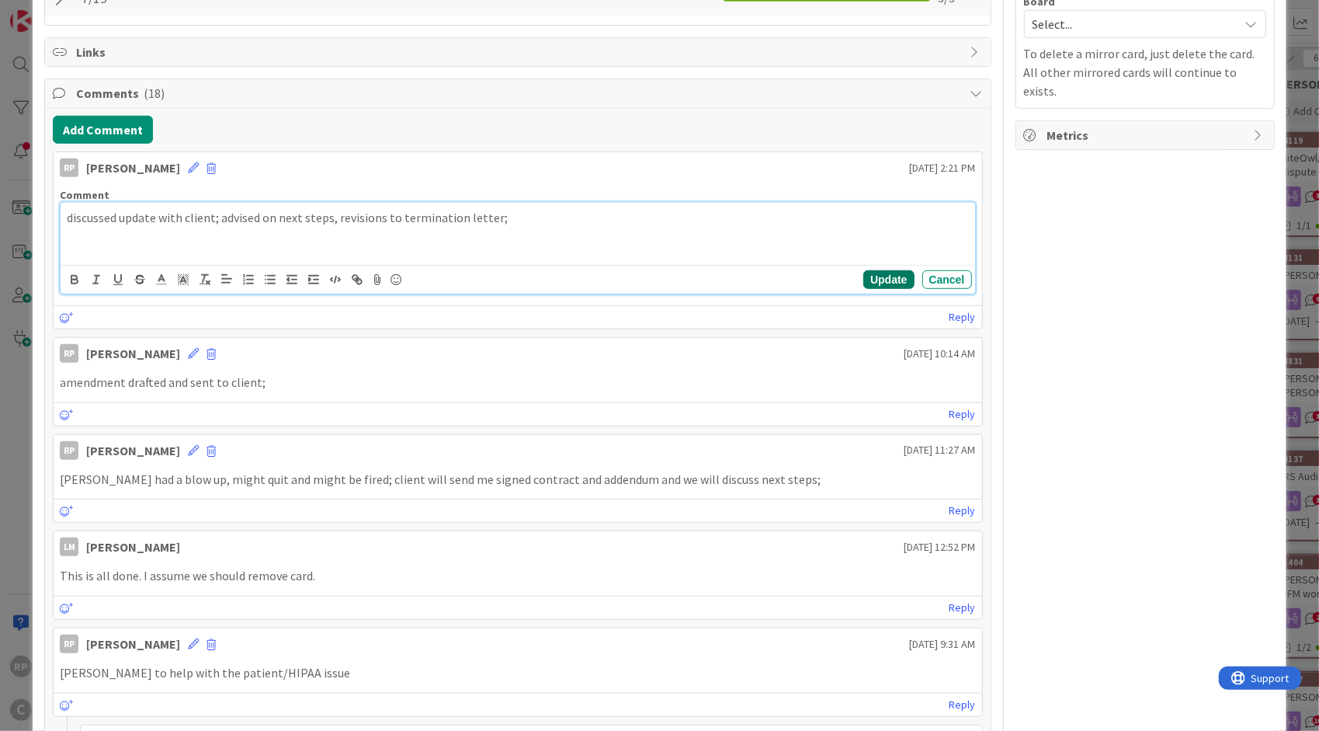
click at [864, 276] on button "Update" at bounding box center [889, 279] width 50 height 19
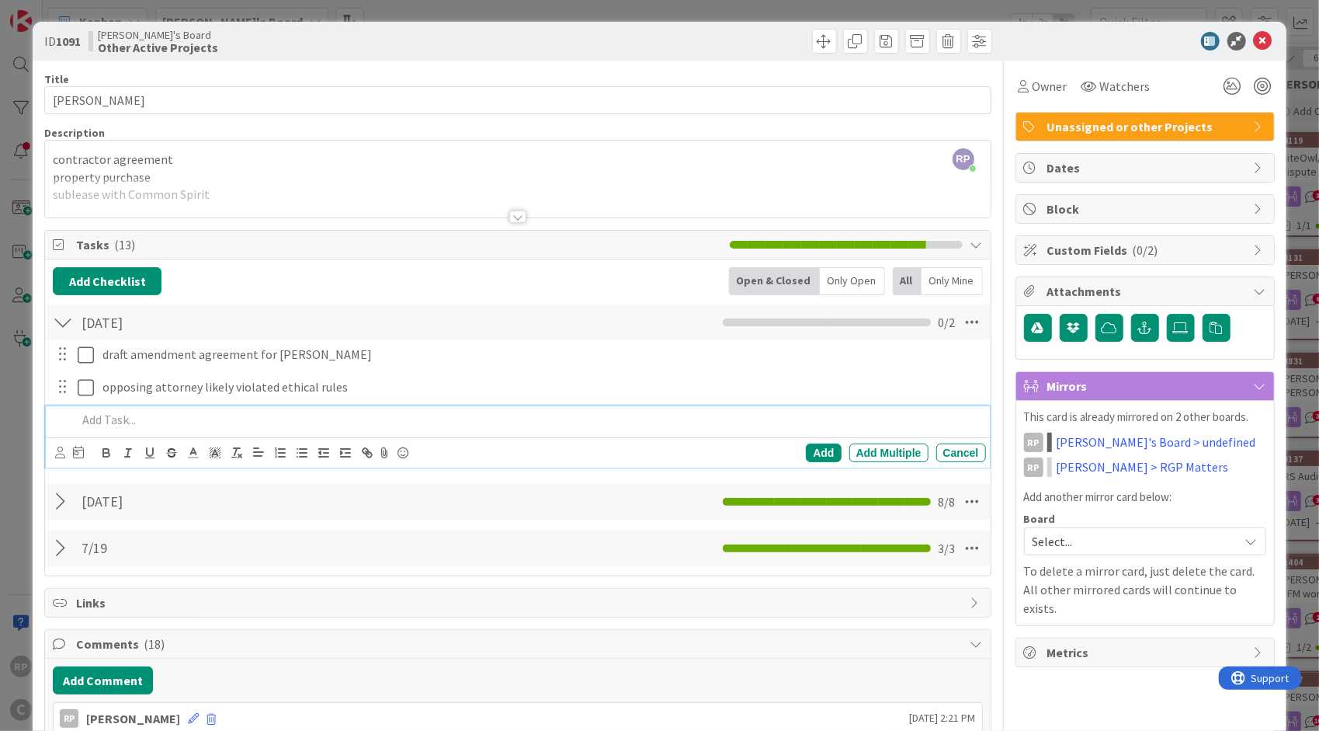
click at [130, 415] on p at bounding box center [528, 420] width 902 height 18
click at [817, 447] on div "Add" at bounding box center [823, 452] width 35 height 19
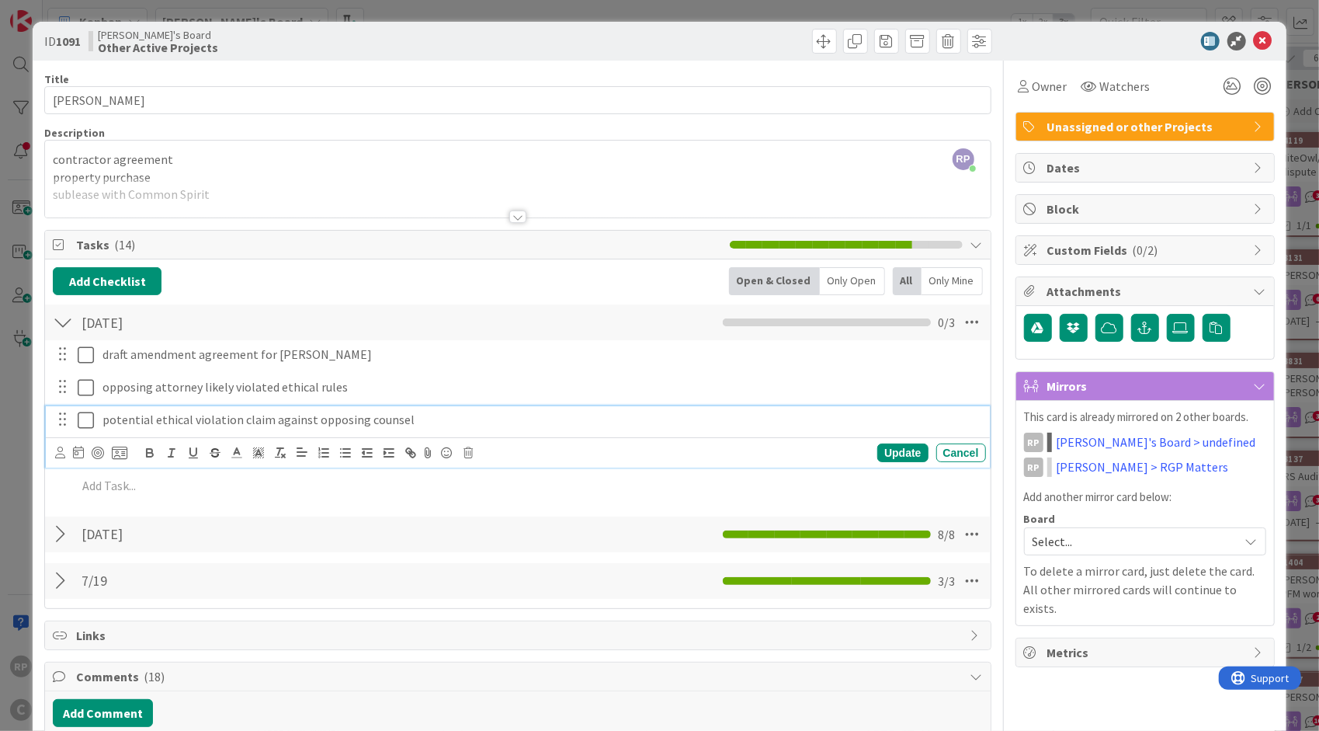
click at [127, 422] on p "potential ethical violation claim against opposing counsel" at bounding box center [542, 420] width 878 height 18
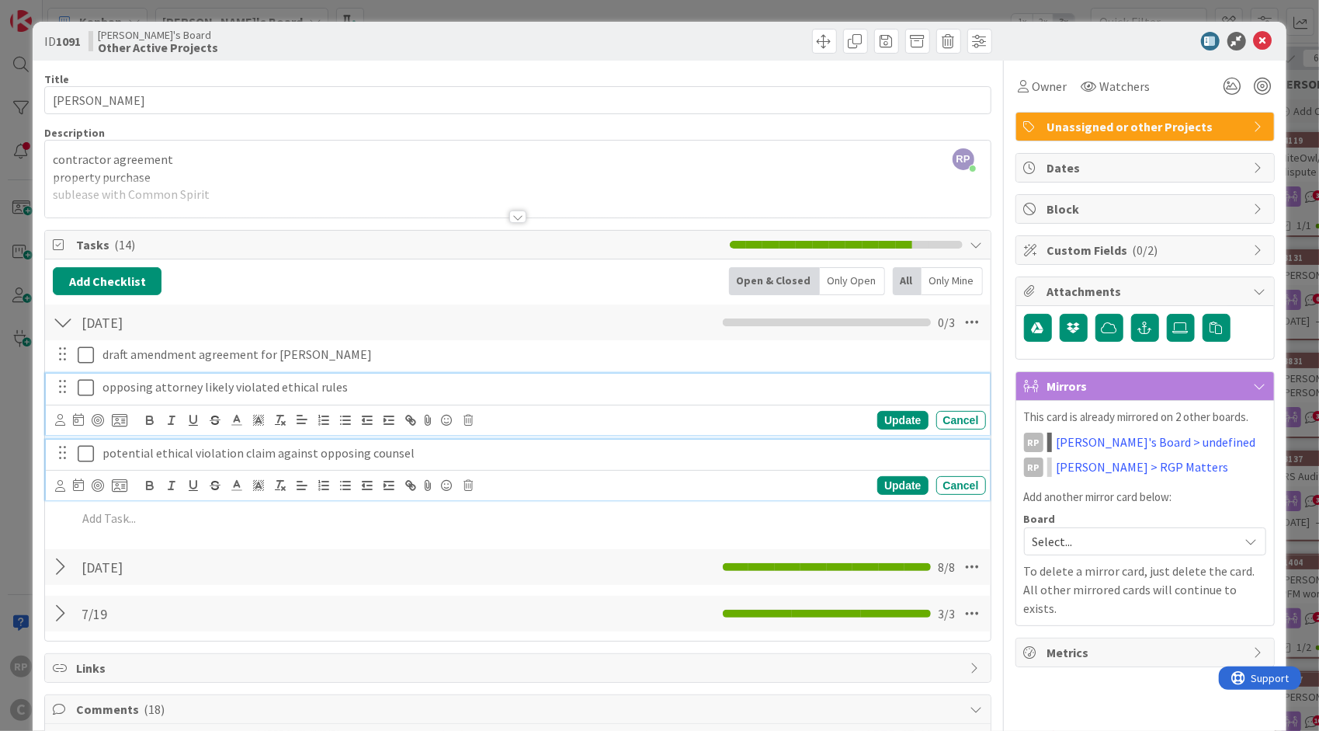
click at [185, 385] on p "opposing attorney likely violated ethical rules" at bounding box center [542, 387] width 878 height 18
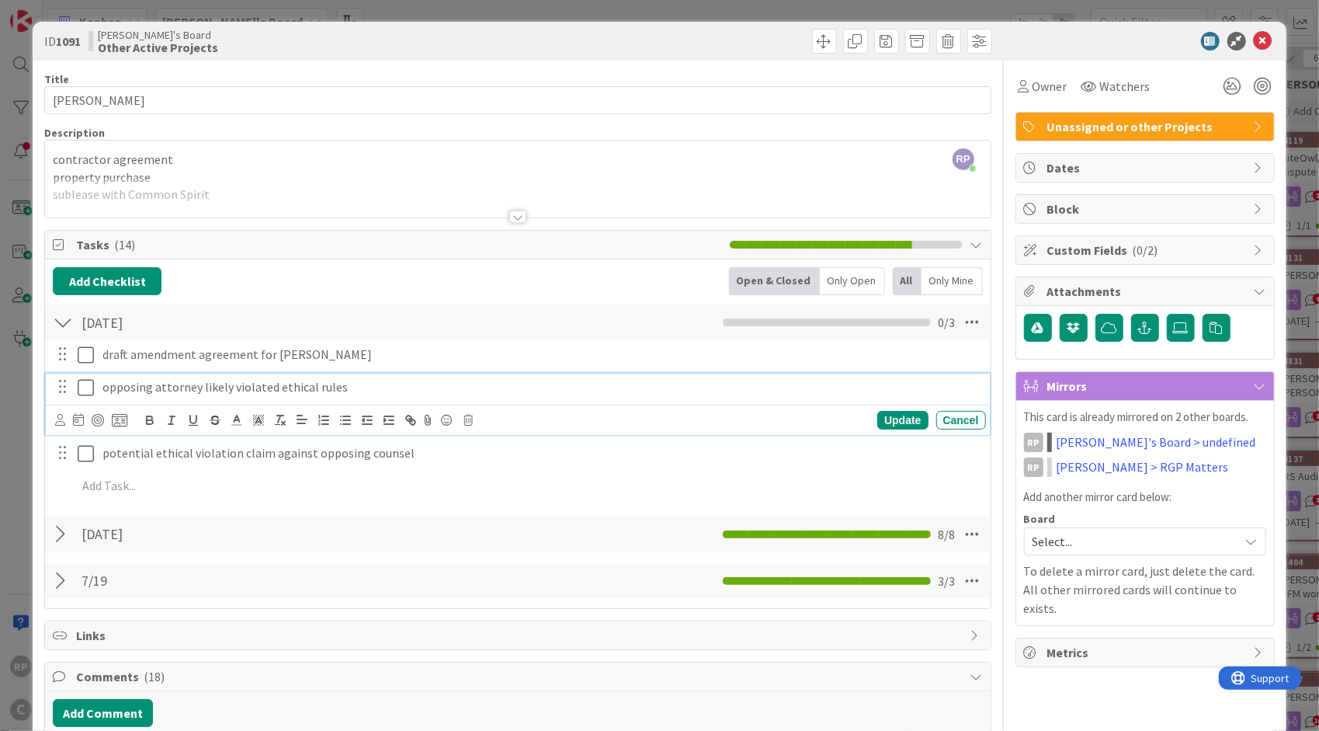
click at [456, 413] on div "Update Cancel" at bounding box center [520, 420] width 930 height 22
click at [471, 416] on icon at bounding box center [468, 420] width 9 height 11
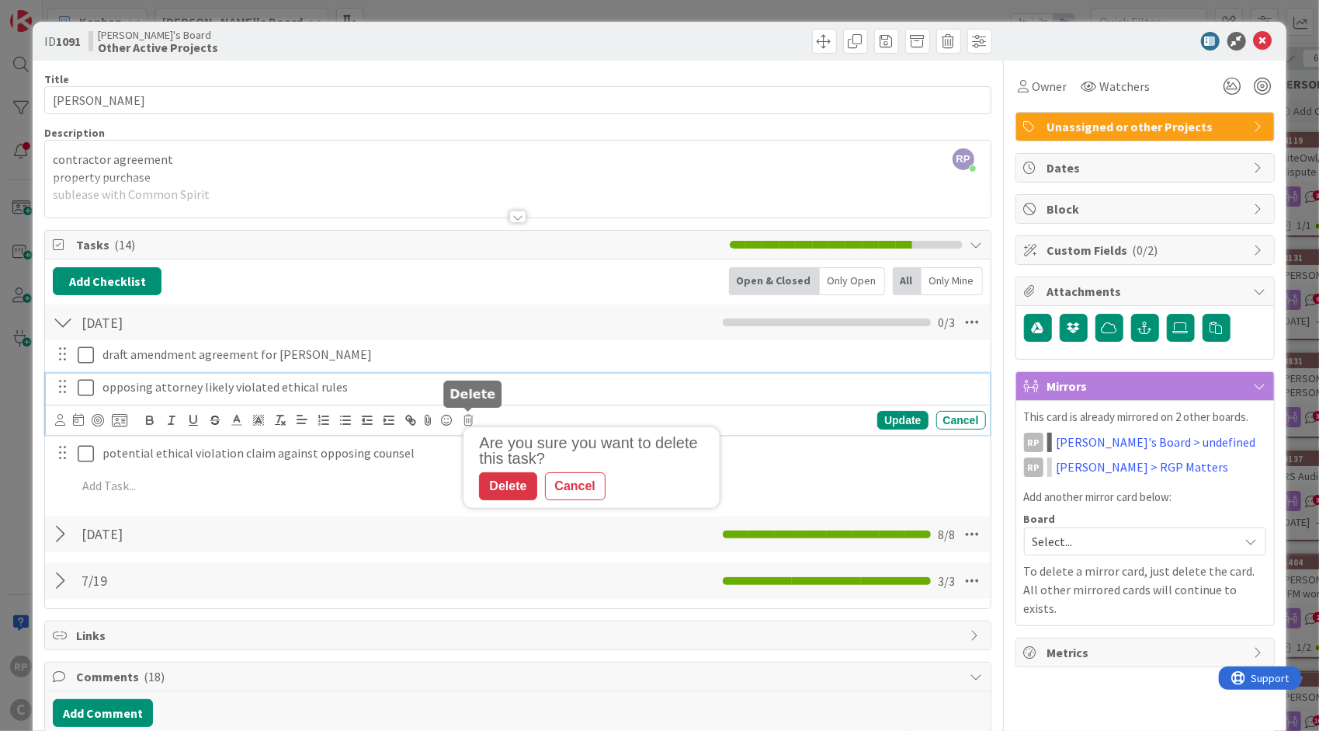
click at [508, 475] on div "Delete" at bounding box center [507, 486] width 57 height 28
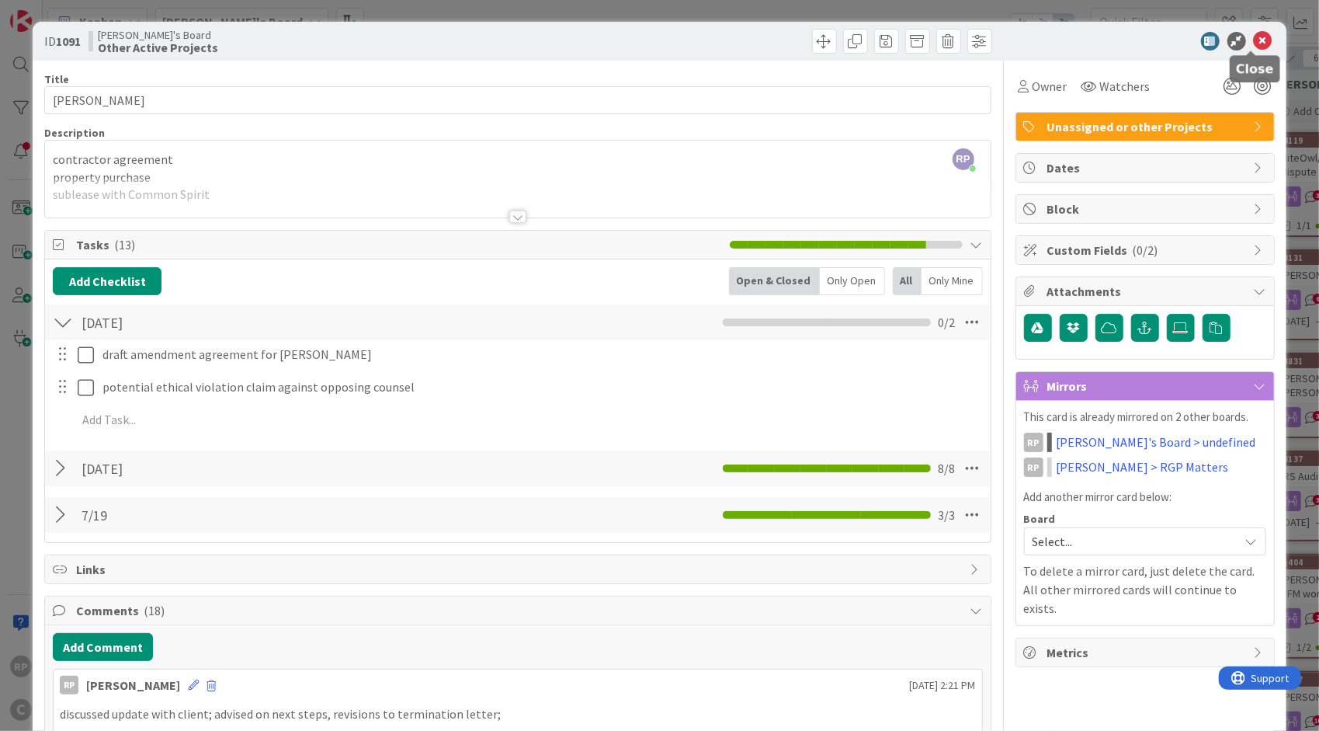
click at [1260, 36] on icon at bounding box center [1263, 41] width 19 height 19
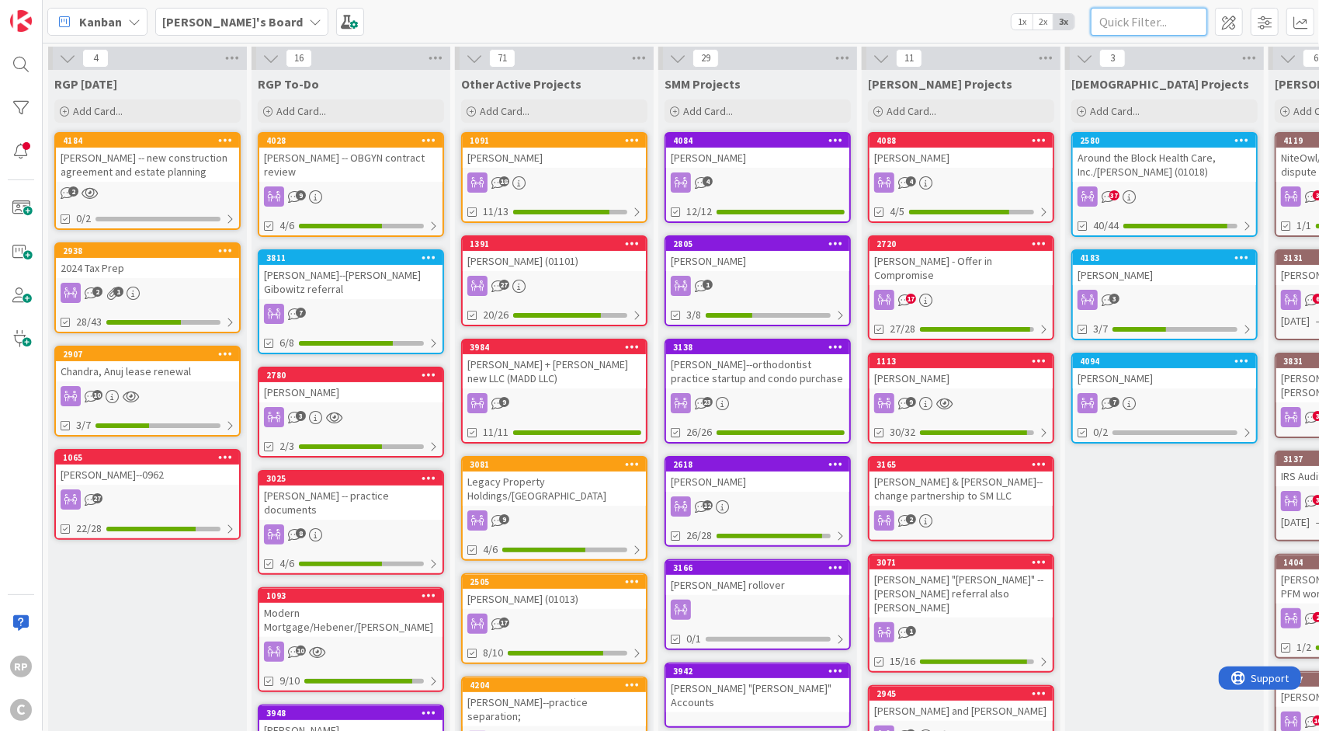
click at [1117, 23] on input "text" at bounding box center [1149, 22] width 116 height 28
type input "[PERSON_NAME]"
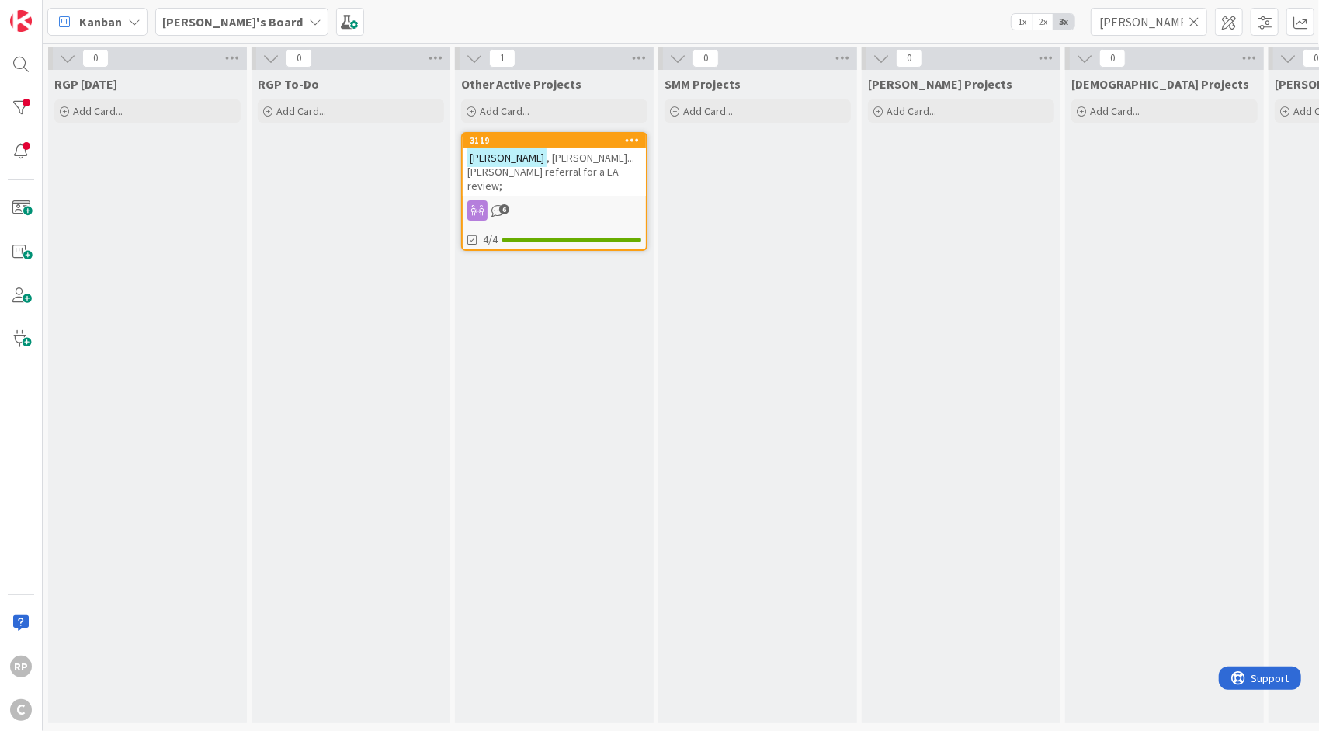
click at [586, 148] on div "[PERSON_NAME]...[PERSON_NAME] referral for a EA review;" at bounding box center [554, 172] width 183 height 48
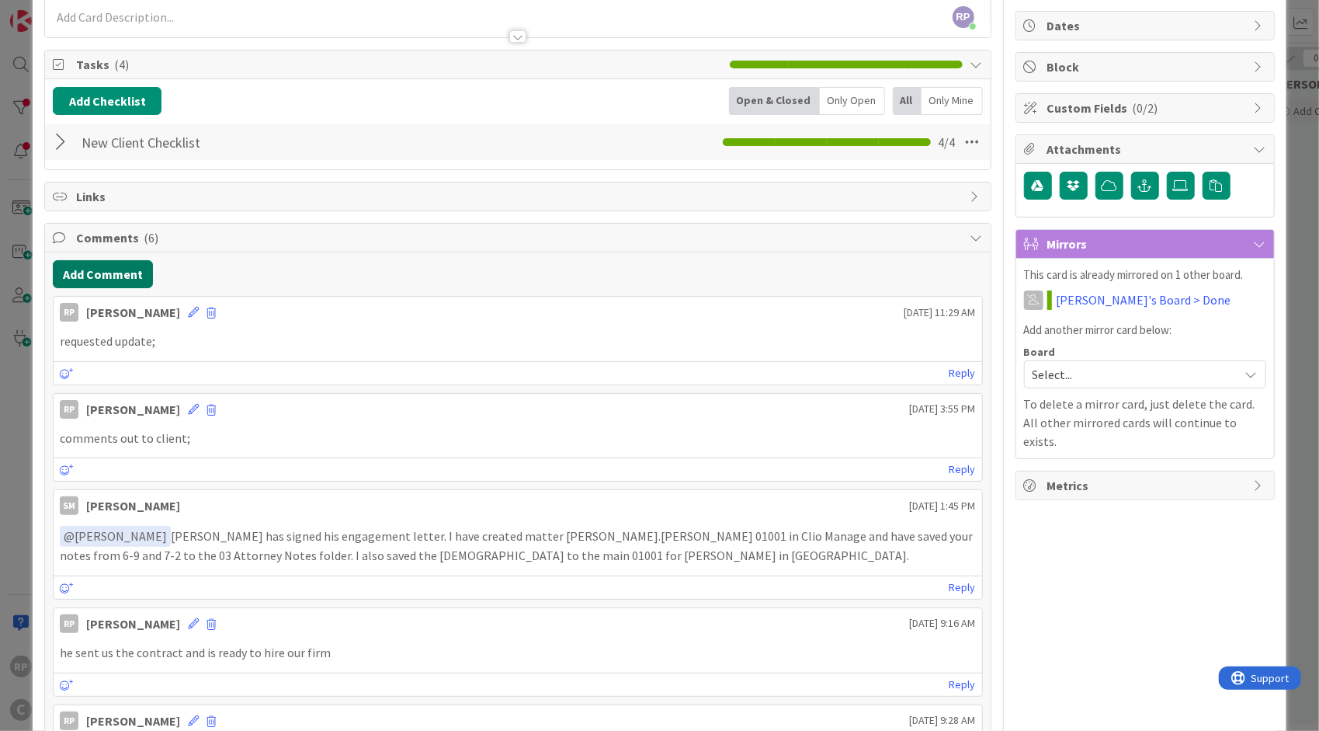
click at [106, 273] on button "Add Comment" at bounding box center [103, 274] width 100 height 28
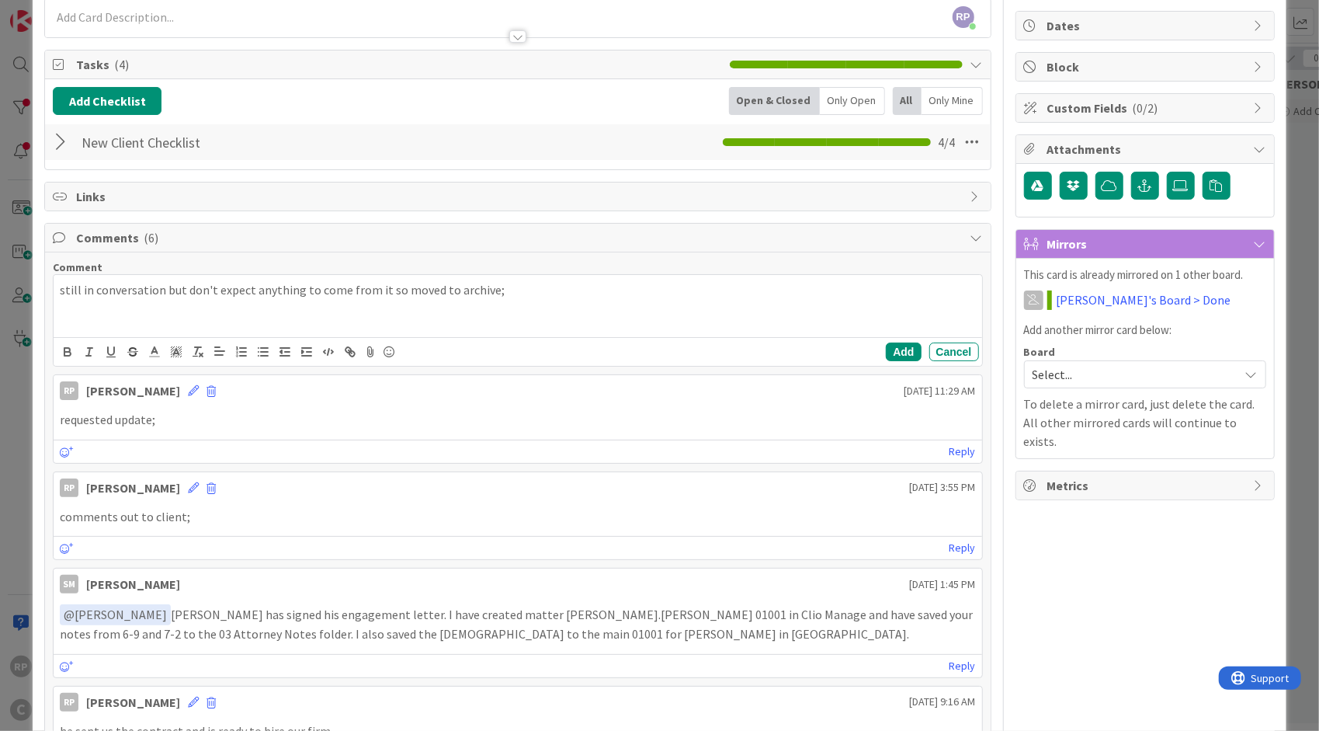
click at [891, 338] on div "Add Cancel" at bounding box center [518, 351] width 928 height 29
click at [887, 342] on button "Add" at bounding box center [903, 351] width 35 height 19
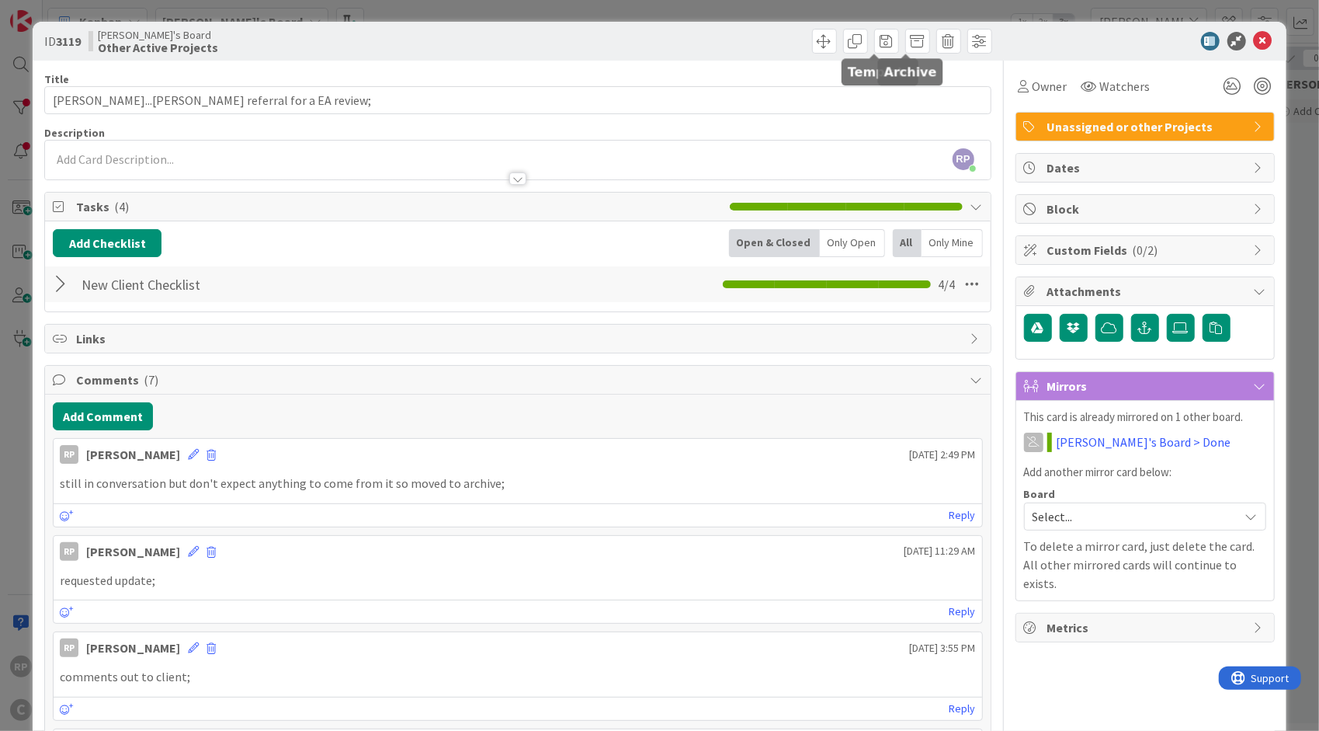
click at [911, 45] on span at bounding box center [917, 41] width 25 height 25
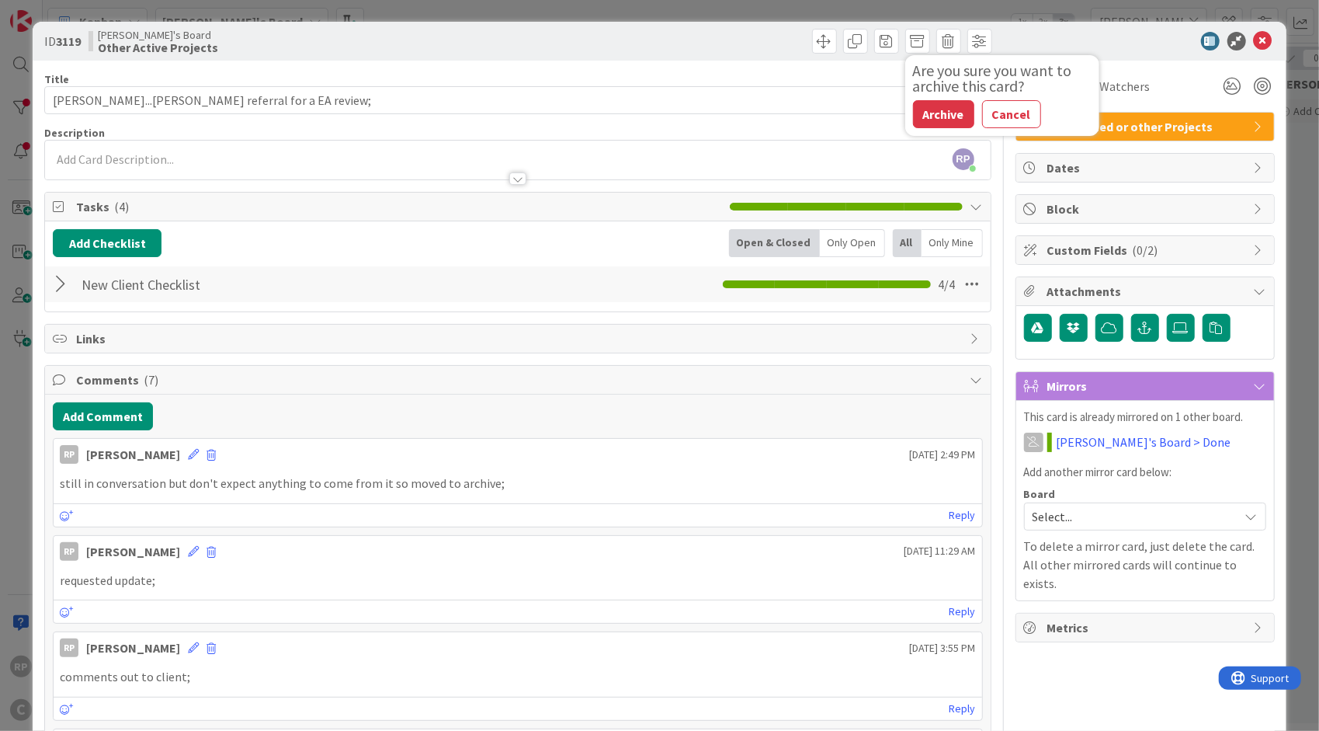
click at [940, 103] on button "Archive" at bounding box center [943, 114] width 61 height 28
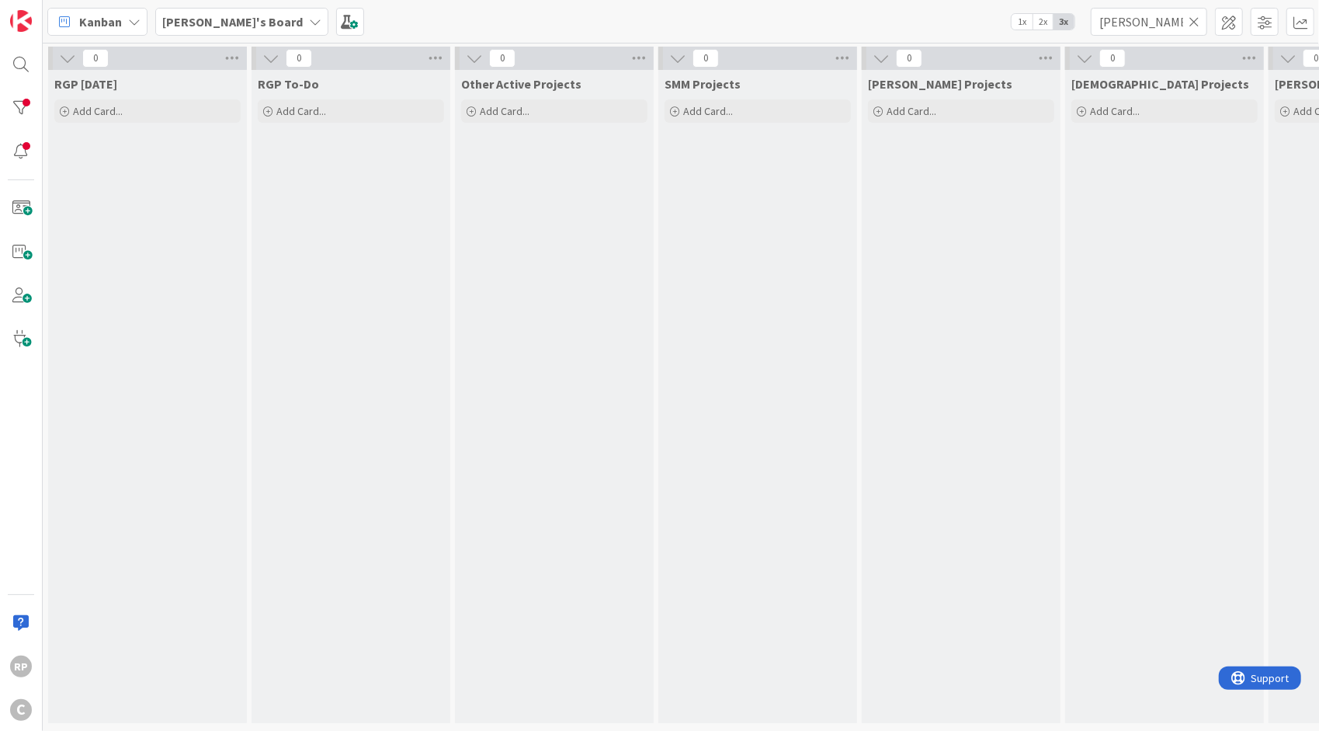
click at [1196, 17] on icon at bounding box center [1194, 22] width 11 height 14
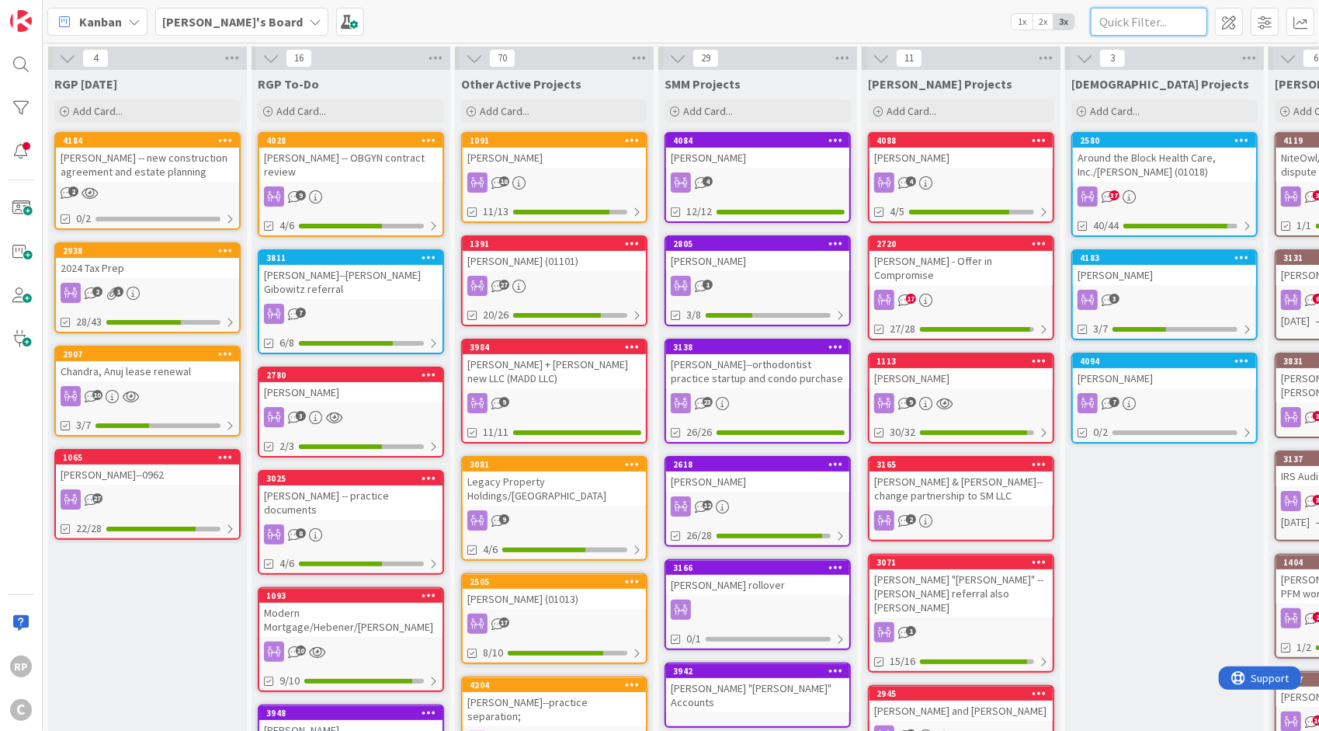
click at [1134, 20] on input "text" at bounding box center [1149, 22] width 116 height 28
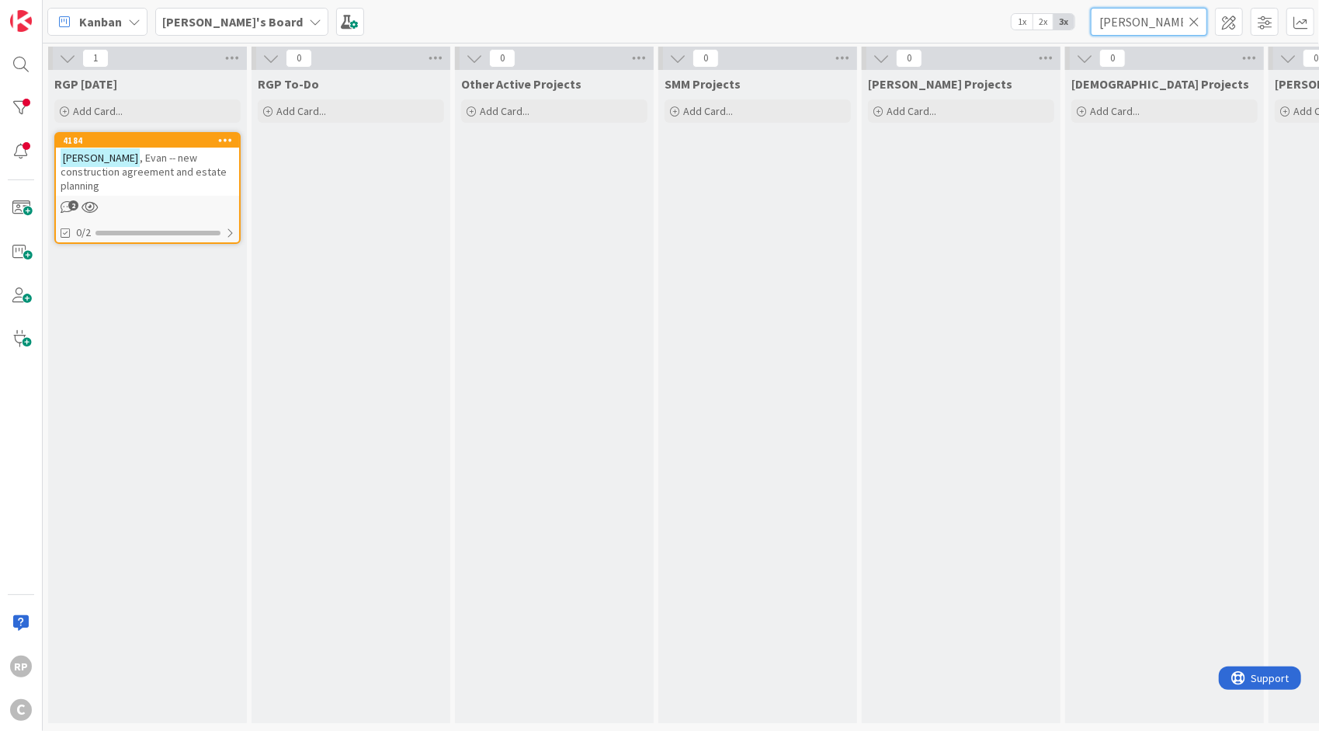
type input "[PERSON_NAME]"
click at [1195, 22] on icon at bounding box center [1194, 22] width 11 height 14
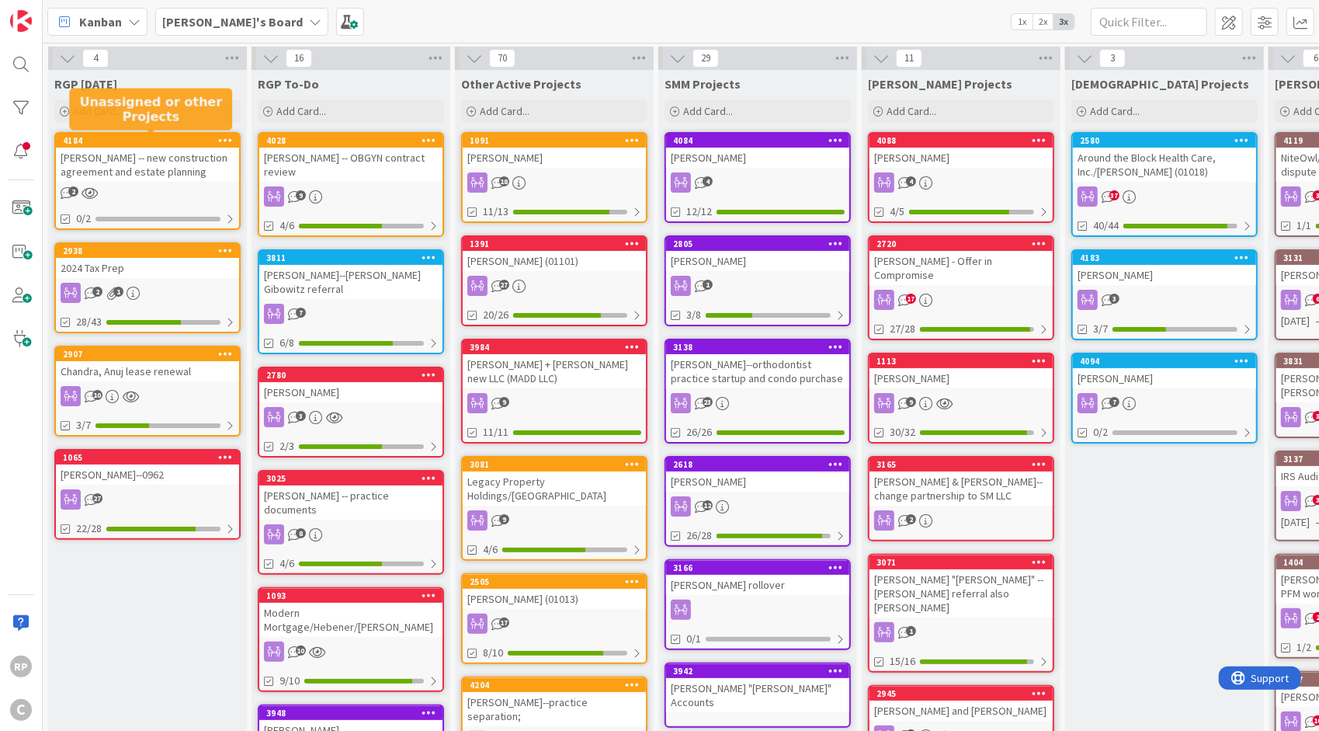
click at [165, 139] on div "4184" at bounding box center [151, 140] width 176 height 11
